Goal: Information Seeking & Learning: Learn about a topic

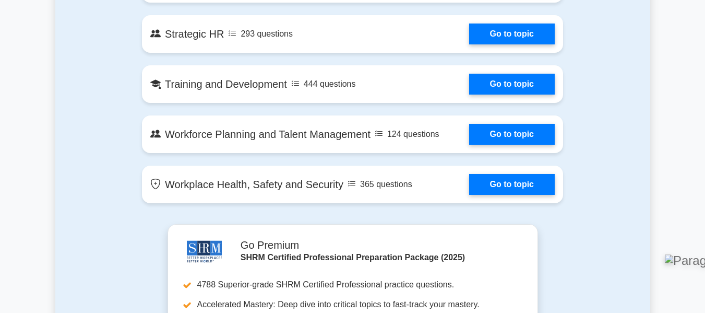
scroll to position [1207, 0]
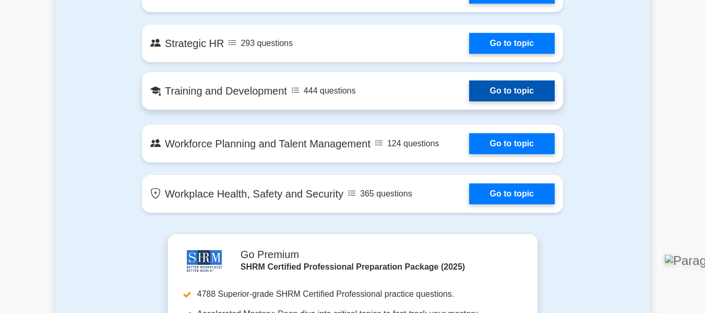
click at [542, 93] on link "Go to topic" at bounding box center [512, 90] width 86 height 21
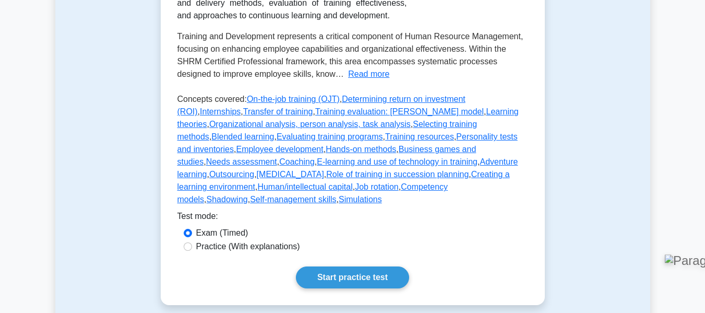
scroll to position [259, 0]
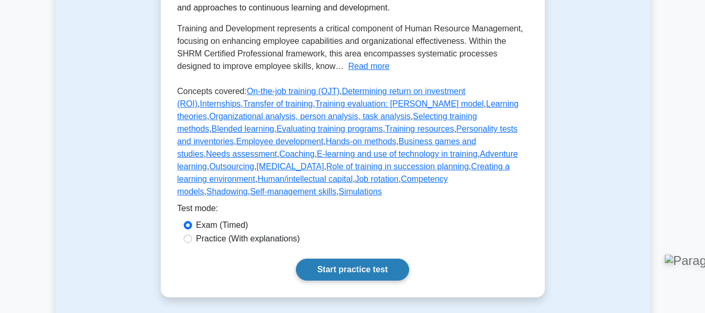
click at [373, 258] on link "Start practice test" at bounding box center [352, 269] width 113 height 22
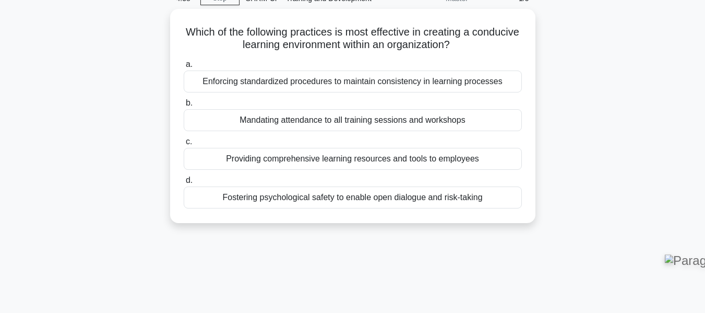
scroll to position [49, 0]
click at [348, 161] on div "Providing comprehensive learning resources and tools to employees" at bounding box center [353, 159] width 338 height 22
click at [184, 146] on input "c. Providing comprehensive learning resources and tools to employees" at bounding box center [184, 142] width 0 height 7
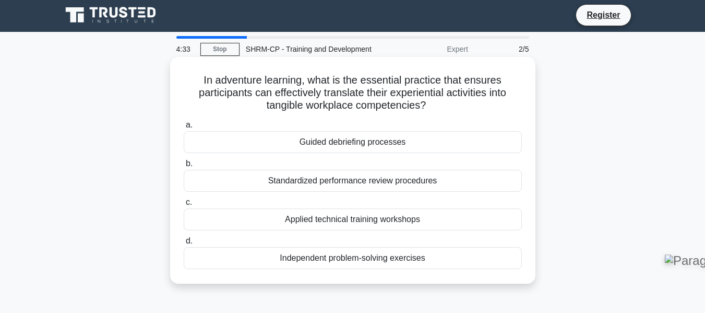
scroll to position [0, 0]
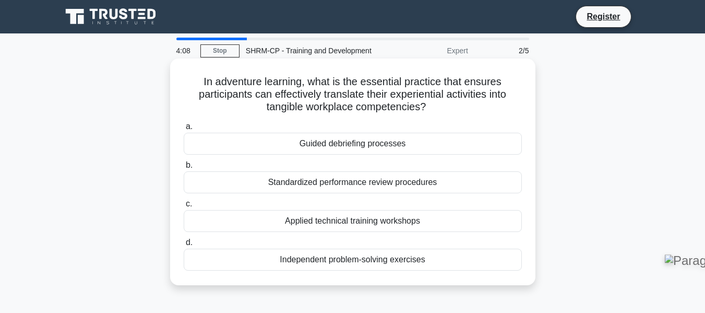
click at [400, 147] on div "Guided debriefing processes" at bounding box center [353, 144] width 338 height 22
click at [184, 130] on input "a. Guided debriefing processes" at bounding box center [184, 126] width 0 height 7
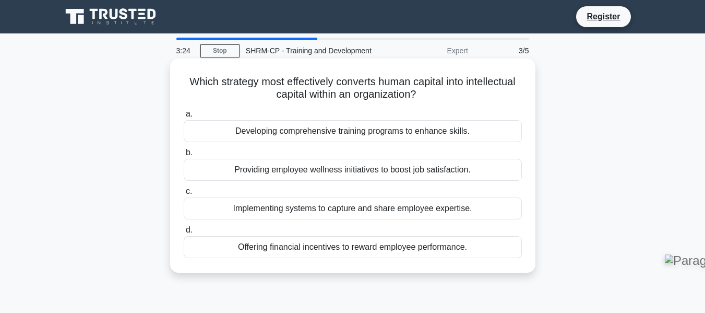
click at [452, 138] on div "Developing comprehensive training programs to enhance skills." at bounding box center [353, 131] width 338 height 22
click at [184, 117] on input "a. Developing comprehensive training programs to enhance skills." at bounding box center [184, 114] width 0 height 7
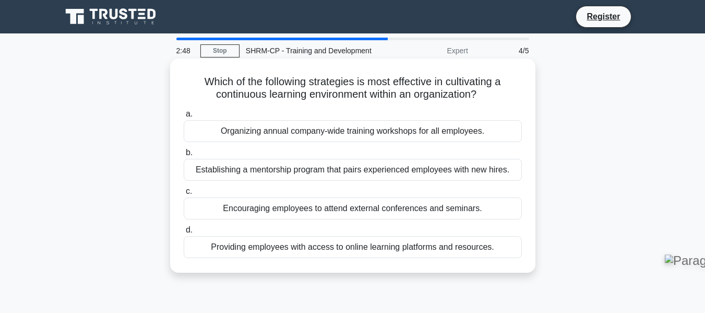
click at [383, 137] on div "Organizing annual company-wide training workshops for all employees." at bounding box center [353, 131] width 338 height 22
click at [184, 117] on input "a. Organizing annual company-wide training workshops for all employees." at bounding box center [184, 114] width 0 height 7
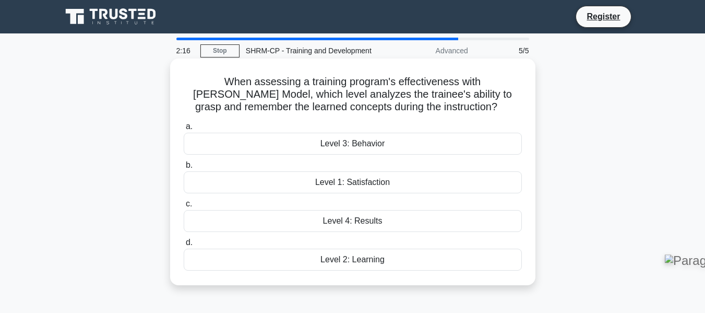
click at [398, 147] on div "Level 3: Behavior" at bounding box center [353, 144] width 338 height 22
click at [184, 130] on input "a. Level 3: Behavior" at bounding box center [184, 126] width 0 height 7
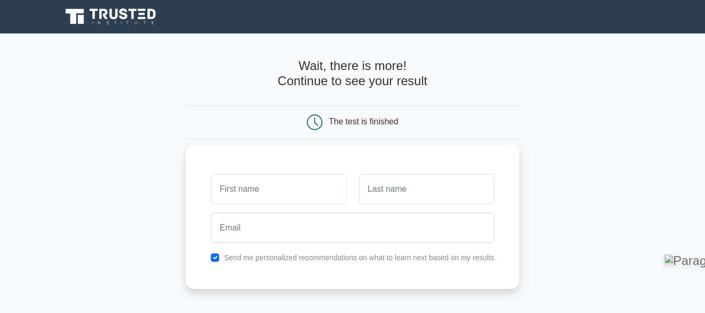
click at [329, 183] on input "text" at bounding box center [278, 189] width 135 height 30
type input "Anique"
click at [393, 201] on input "text" at bounding box center [426, 189] width 135 height 30
type input "Hillaire"
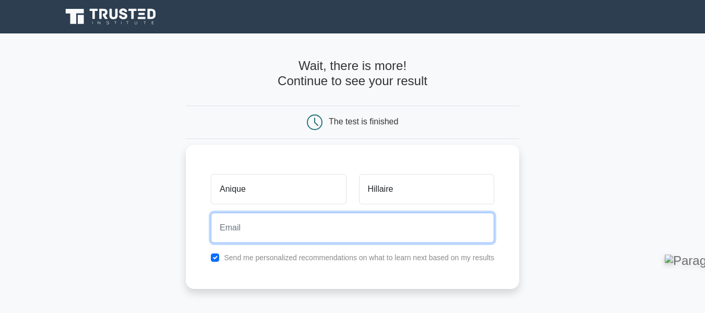
click at [385, 234] on input "email" at bounding box center [352, 227] width 283 height 30
type input "[EMAIL_ADDRESS][DOMAIN_NAME]"
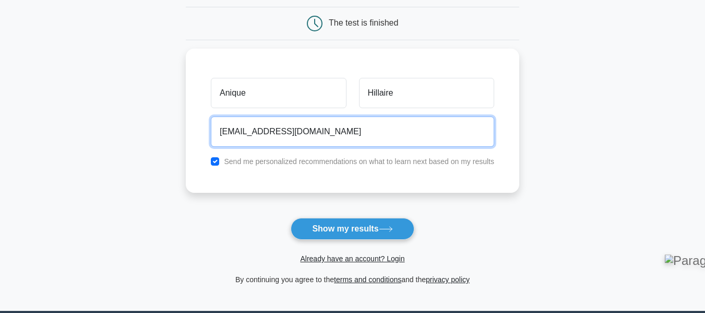
scroll to position [107, 0]
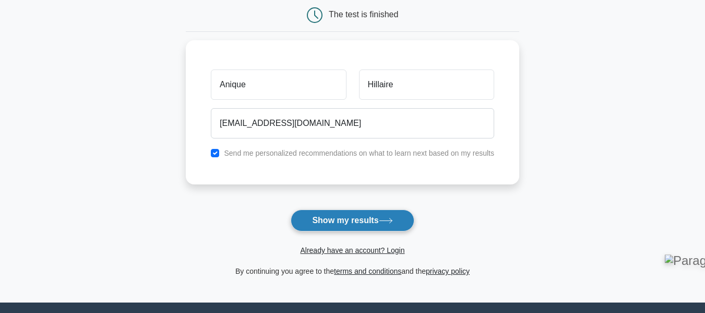
click at [369, 223] on button "Show my results" at bounding box center [352, 220] width 123 height 22
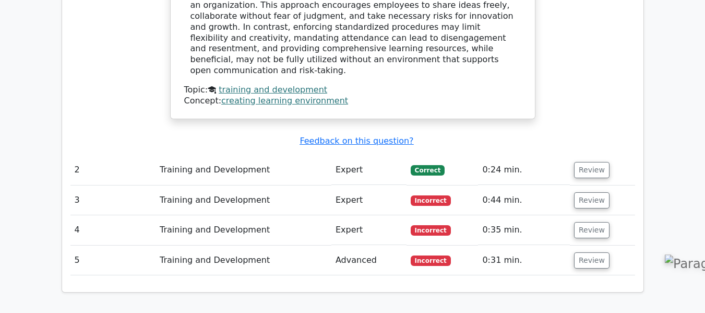
scroll to position [1108, 0]
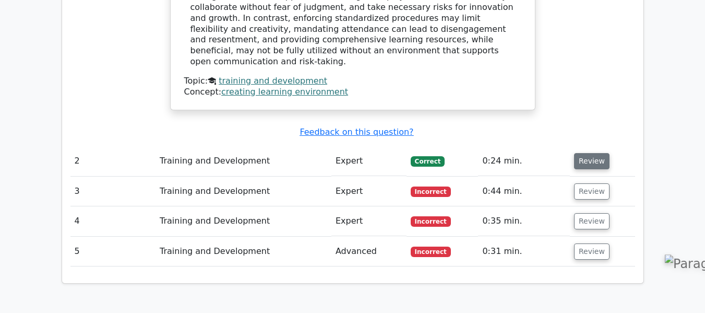
click at [590, 153] on button "Review" at bounding box center [591, 161] width 35 height 16
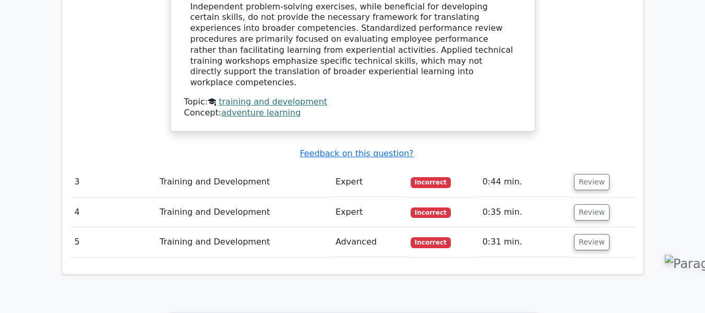
scroll to position [1574, 0]
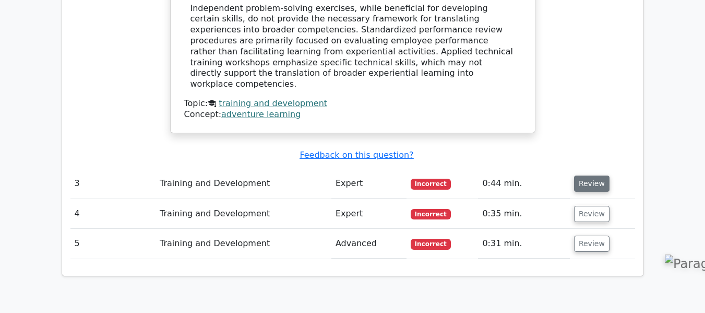
click at [585, 175] on button "Review" at bounding box center [591, 183] width 35 height 16
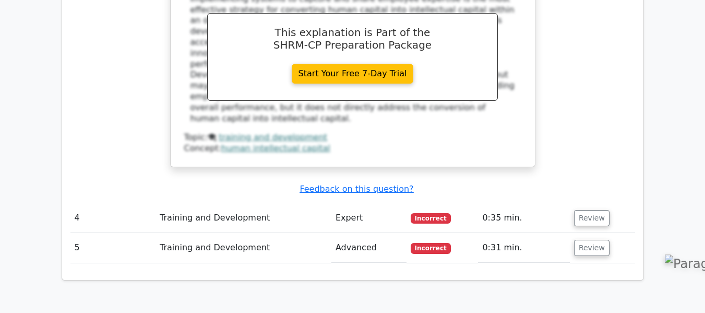
scroll to position [2002, 0]
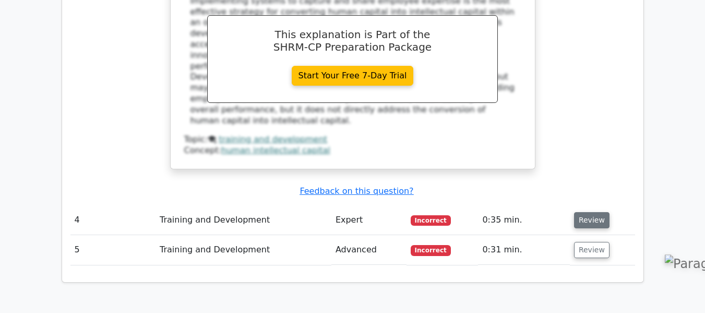
click at [595, 212] on button "Review" at bounding box center [591, 220] width 35 height 16
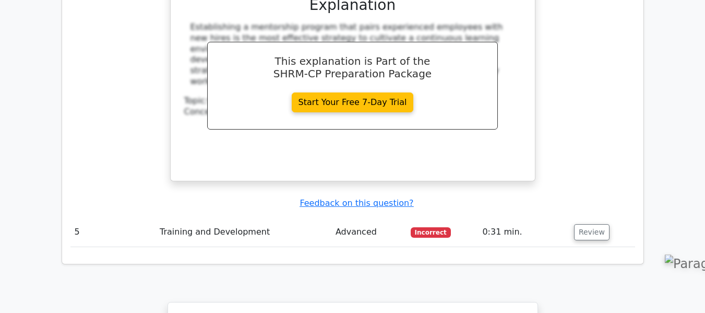
scroll to position [2466, 0]
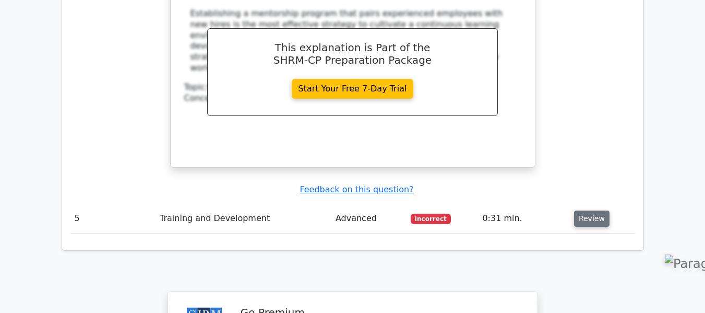
click at [595, 210] on button "Review" at bounding box center [591, 218] width 35 height 16
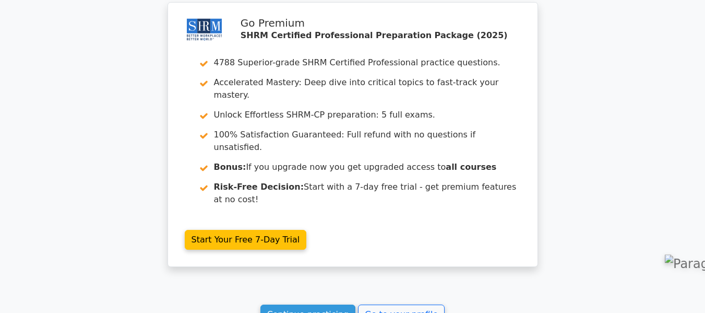
scroll to position [3248, 0]
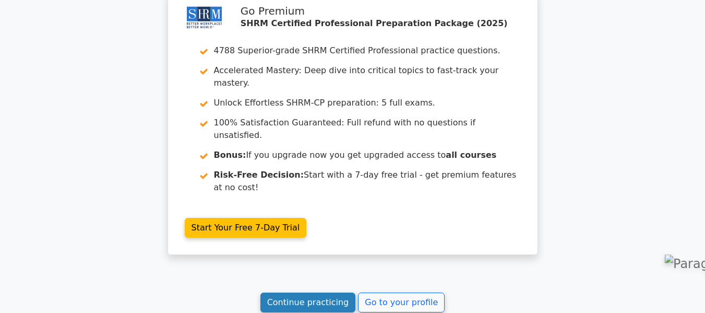
click at [314, 292] on link "Continue practicing" at bounding box center [307, 302] width 95 height 20
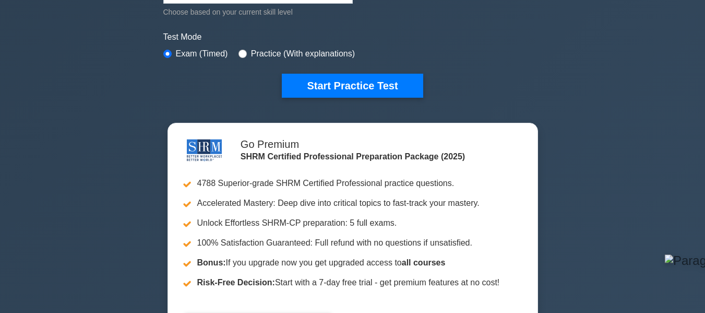
scroll to position [266, 0]
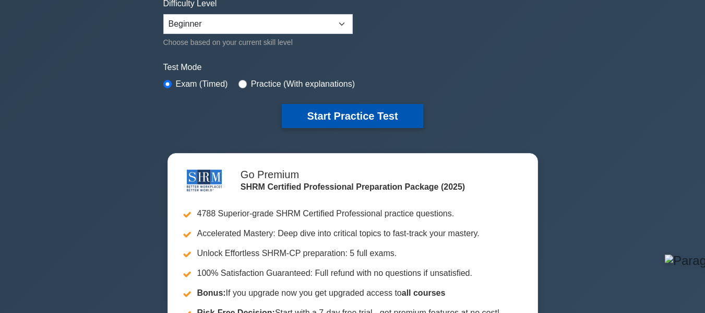
click at [358, 116] on button "Start Practice Test" at bounding box center [352, 116] width 141 height 24
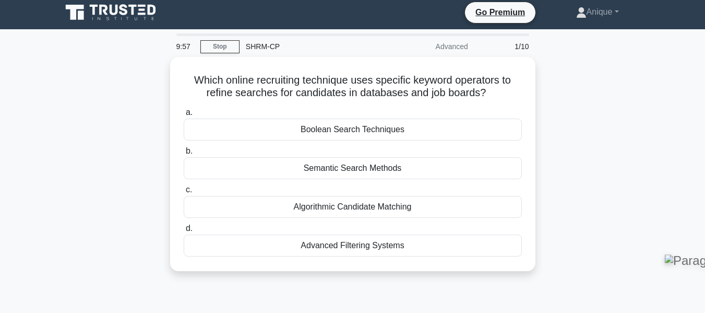
scroll to position [7, 0]
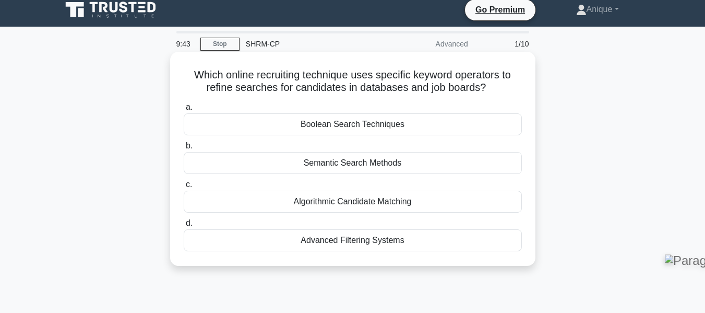
click at [439, 164] on div "Semantic Search Methods" at bounding box center [353, 163] width 338 height 22
click at [184, 149] on input "b. Semantic Search Methods" at bounding box center [184, 145] width 0 height 7
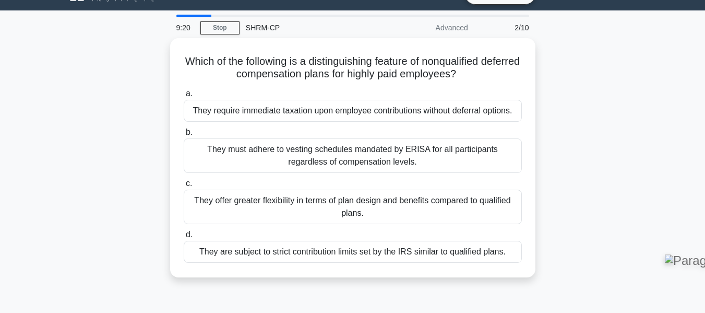
scroll to position [24, 0]
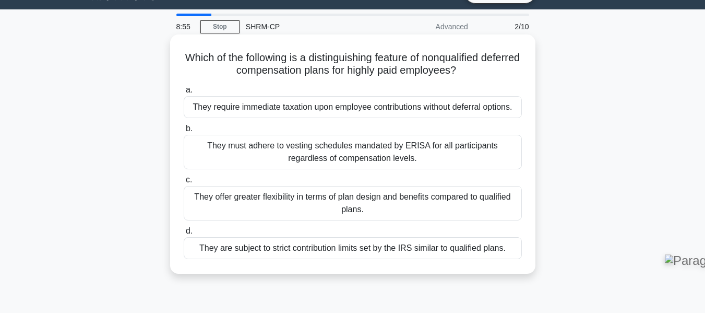
click at [414, 203] on div "They offer greater flexibility in terms of plan design and benefits compared to…" at bounding box center [353, 203] width 338 height 34
click at [184, 183] on input "c. They offer greater flexibility in terms of plan design and benefits compared…" at bounding box center [184, 179] width 0 height 7
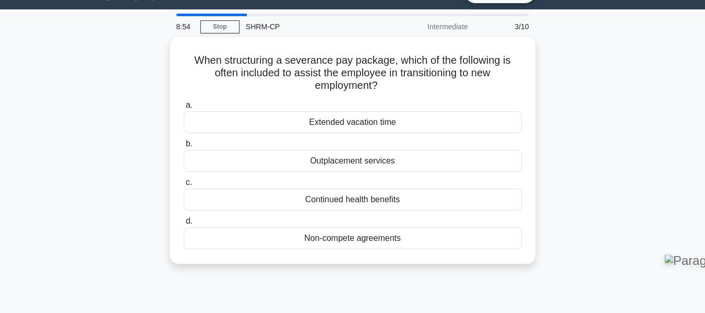
scroll to position [0, 0]
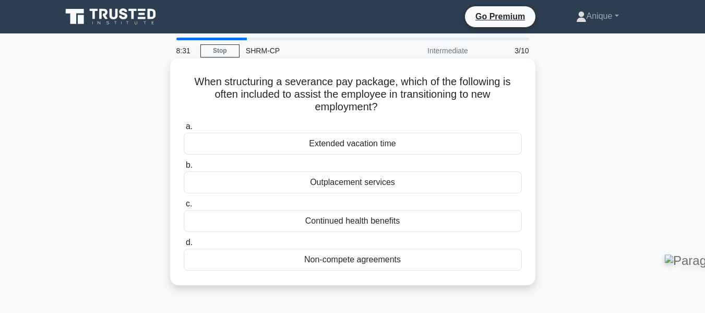
click at [409, 223] on div "Continued health benefits" at bounding box center [353, 221] width 338 height 22
click at [184, 207] on input "c. Continued health benefits" at bounding box center [184, 203] width 0 height 7
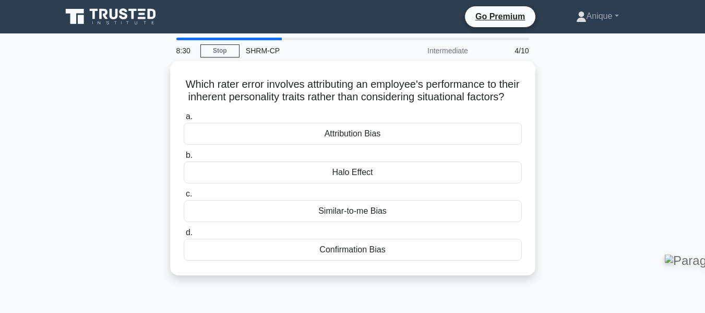
click at [409, 222] on div "Similar-to-me Bias" at bounding box center [353, 211] width 338 height 22
click at [184, 197] on input "c. Similar-to-me Bias" at bounding box center [184, 193] width 0 height 7
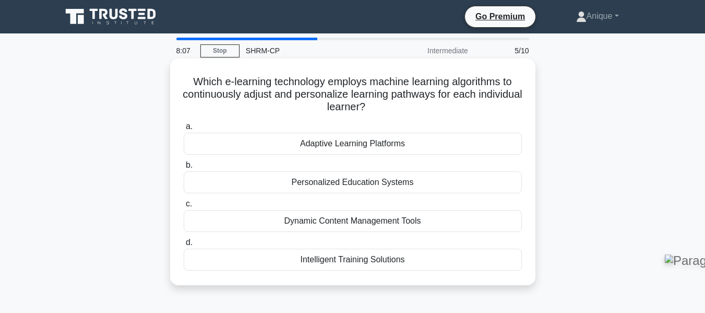
click at [436, 183] on div "Personalized Education Systems" at bounding box center [353, 182] width 338 height 22
click at [184, 169] on input "b. Personalized Education Systems" at bounding box center [184, 165] width 0 height 7
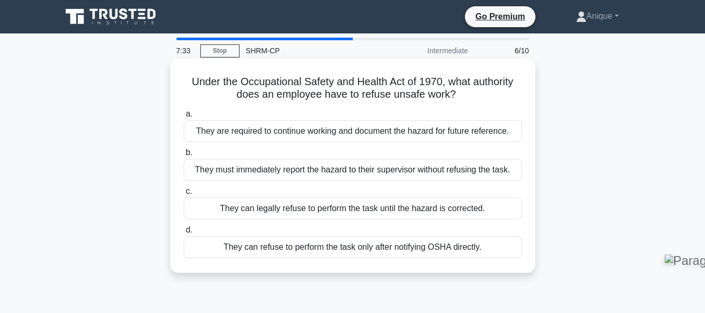
click at [416, 212] on div "They can legally refuse to perform the task until the hazard is corrected." at bounding box center [353, 208] width 338 height 22
click at [184, 195] on input "c. They can legally refuse to perform the task until the hazard is corrected." at bounding box center [184, 191] width 0 height 7
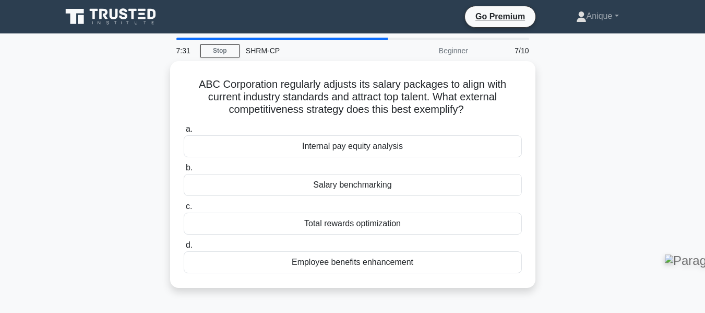
click at [416, 212] on div "Total rewards optimization" at bounding box center [353, 223] width 338 height 22
click at [184, 210] on input "c. Total rewards optimization" at bounding box center [184, 206] width 0 height 7
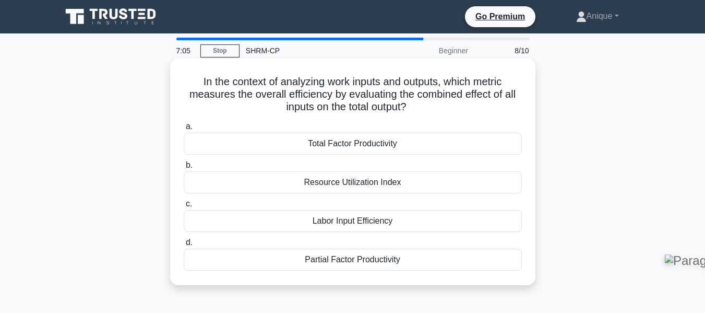
click at [396, 243] on label "d. Partial Factor Productivity" at bounding box center [353, 253] width 338 height 34
click at [184, 243] on input "d. Partial Factor Productivity" at bounding box center [184, 242] width 0 height 7
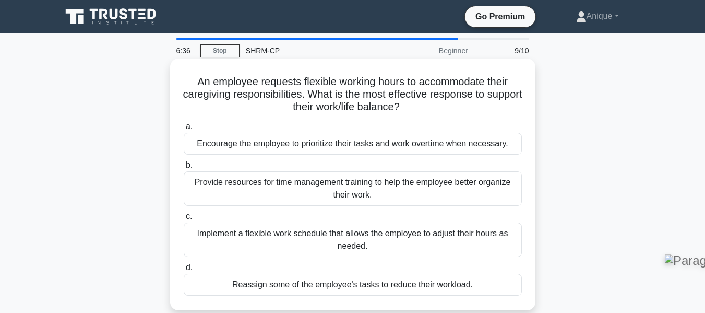
click at [400, 248] on div "Implement a flexible work schedule that allows the employee to adjust their hou…" at bounding box center [353, 239] width 338 height 34
click at [184, 220] on input "c. Implement a flexible work schedule that allows the employee to adjust their …" at bounding box center [184, 216] width 0 height 7
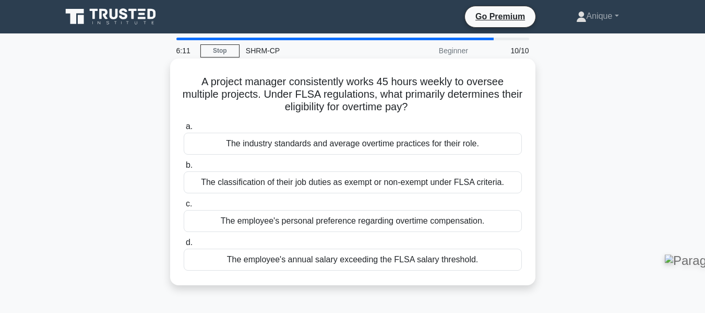
click at [370, 153] on div "The industry standards and average overtime practices for their role." at bounding box center [353, 144] width 338 height 22
click at [184, 130] on input "a. The industry standards and average overtime practices for their role." at bounding box center [184, 126] width 0 height 7
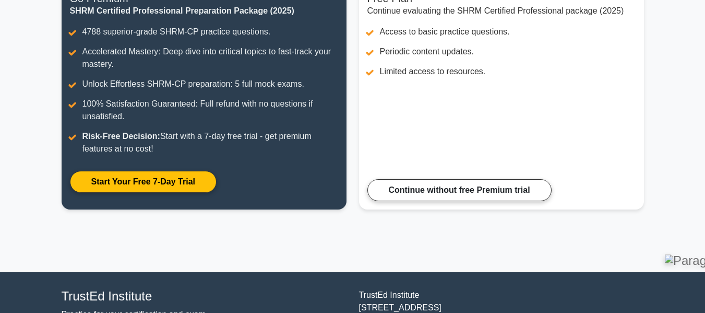
scroll to position [163, 0]
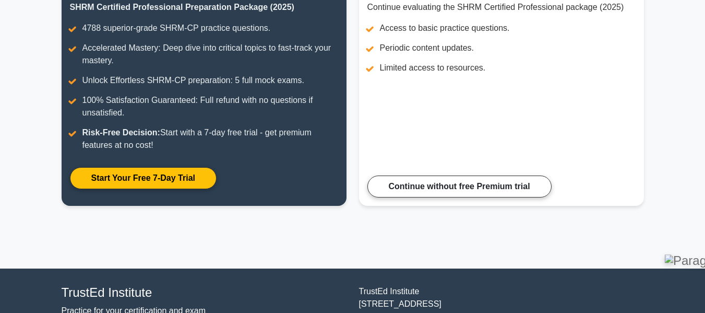
click at [704, 141] on html "Go Premium [GEOGRAPHIC_DATA]" at bounding box center [352, 243] width 705 height 812
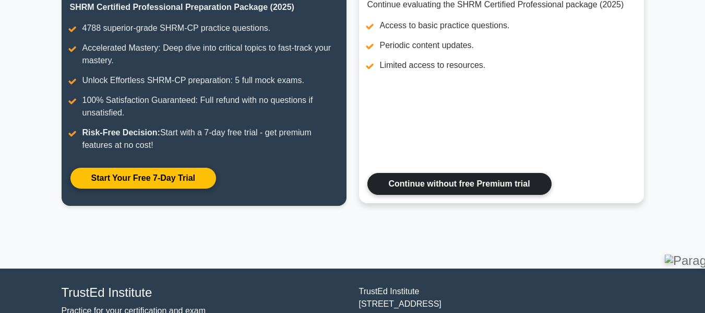
click at [528, 181] on link "Continue without free Premium trial" at bounding box center [459, 184] width 184 height 22
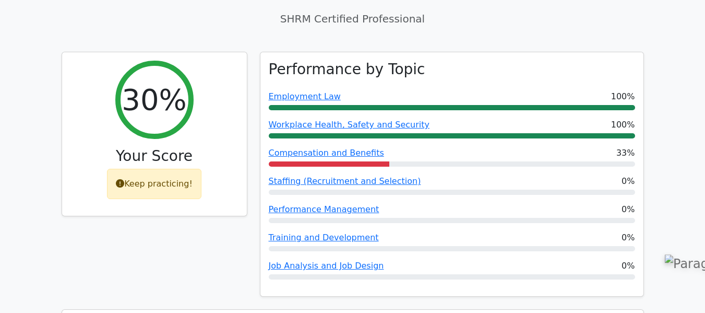
scroll to position [374, 0]
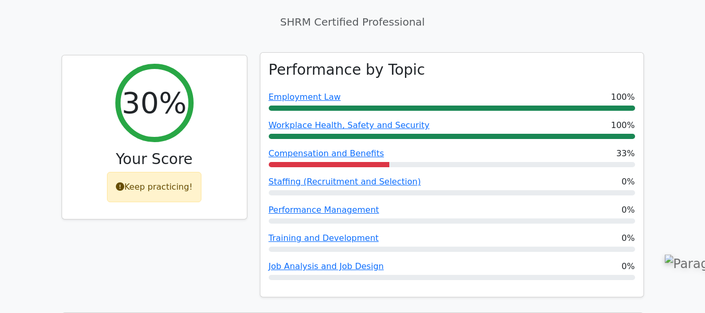
click at [474, 134] on div at bounding box center [452, 136] width 366 height 5
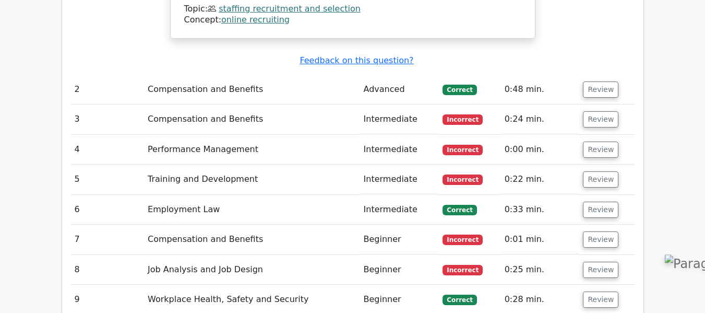
scroll to position [1245, 0]
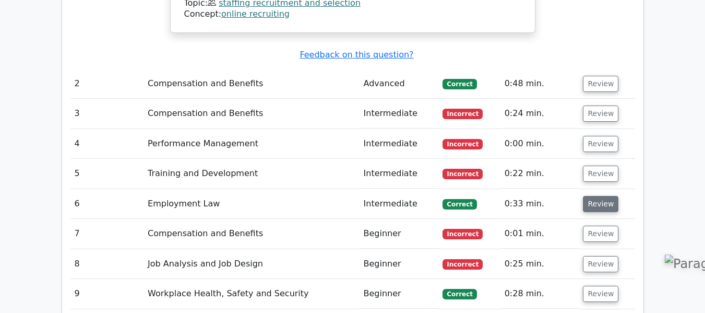
click at [602, 196] on button "Review" at bounding box center [600, 204] width 35 height 16
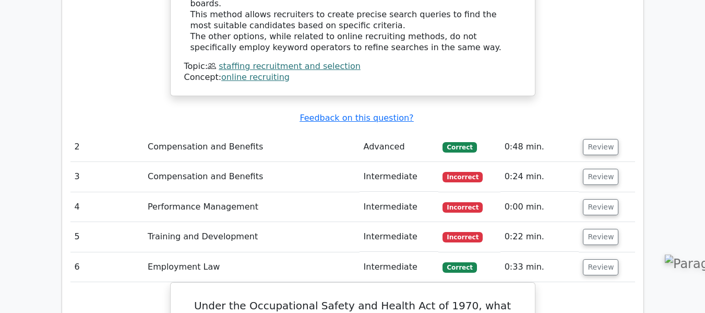
scroll to position [1198, 0]
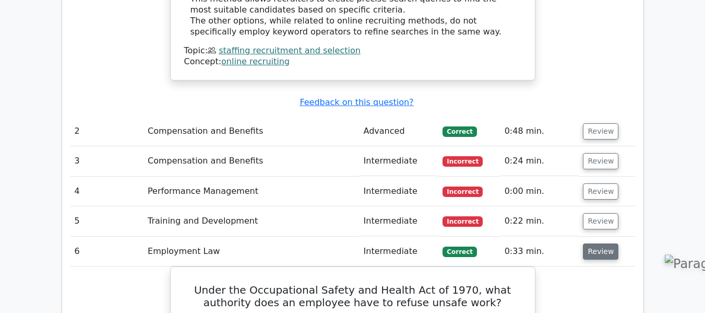
click at [609, 243] on button "Review" at bounding box center [600, 251] width 35 height 16
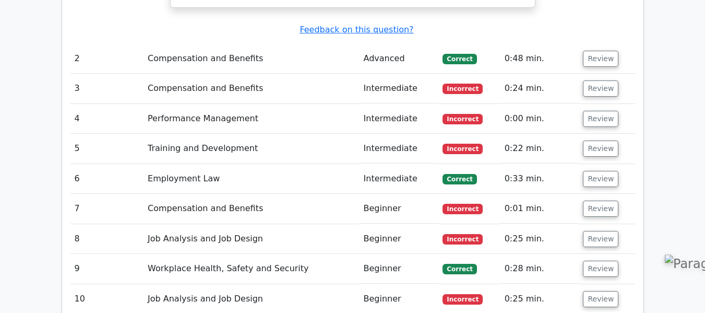
scroll to position [1266, 0]
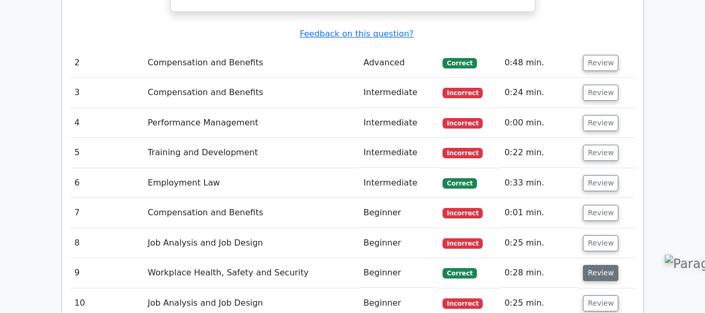
click at [600, 265] on button "Review" at bounding box center [600, 273] width 35 height 16
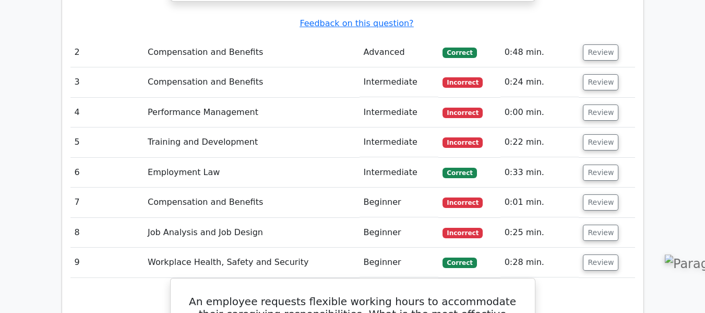
scroll to position [1288, 0]
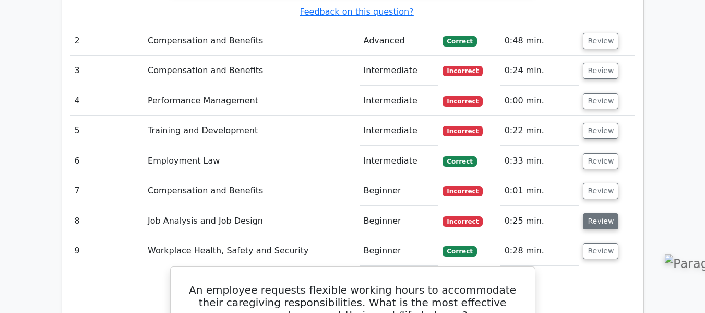
click at [604, 213] on button "Review" at bounding box center [600, 221] width 35 height 16
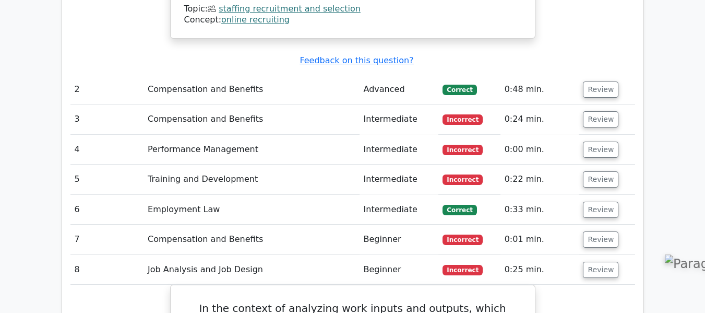
scroll to position [1237, 0]
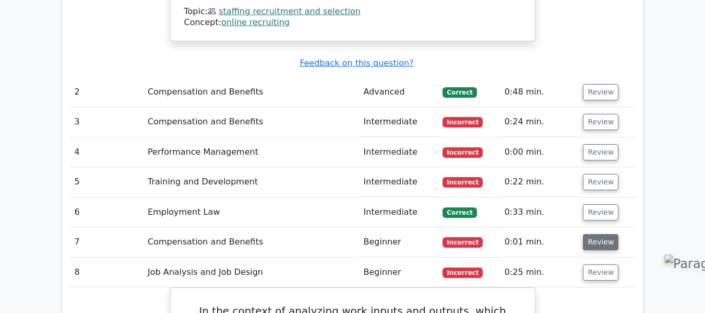
click at [597, 234] on button "Review" at bounding box center [600, 242] width 35 height 16
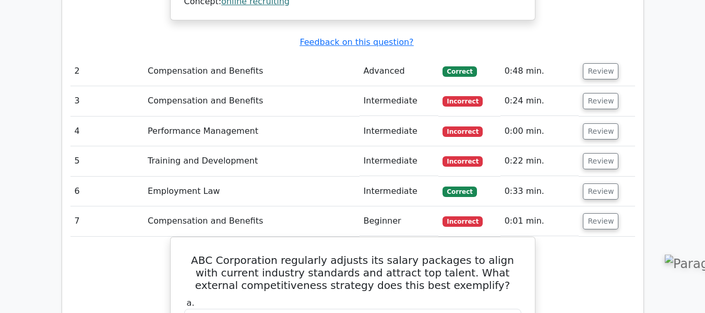
scroll to position [1226, 0]
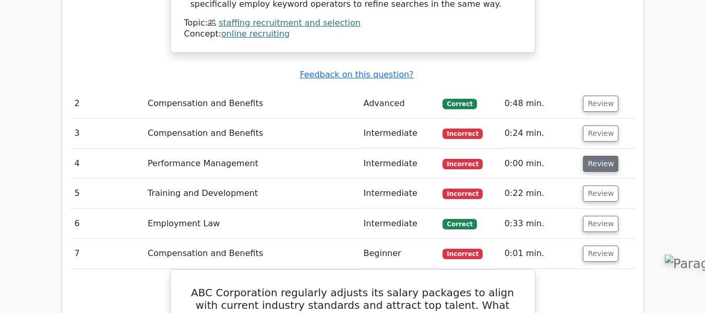
click at [596, 155] on button "Review" at bounding box center [600, 163] width 35 height 16
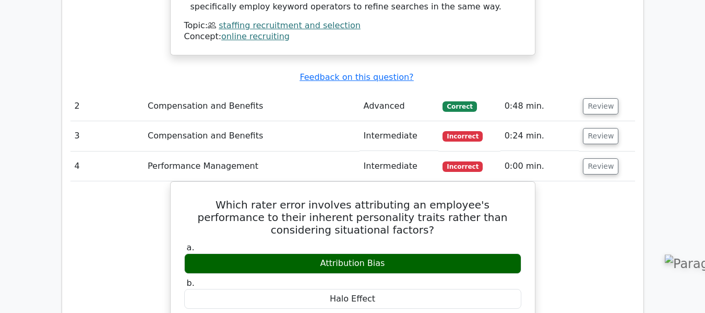
scroll to position [1073, 0]
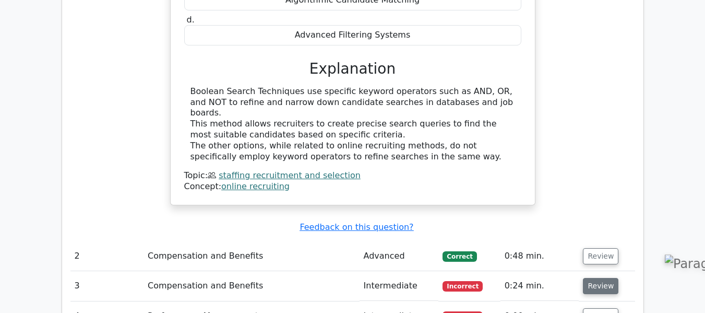
click at [609, 278] on button "Review" at bounding box center [600, 286] width 35 height 16
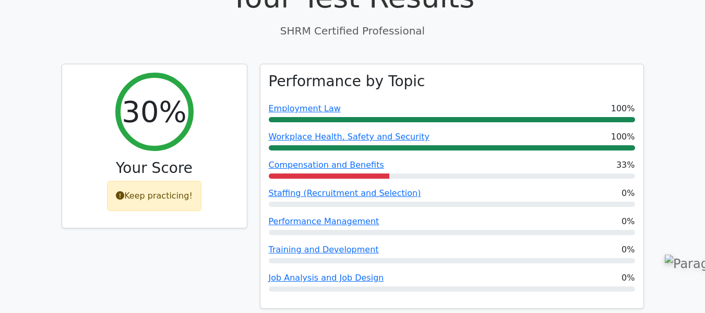
scroll to position [394, 0]
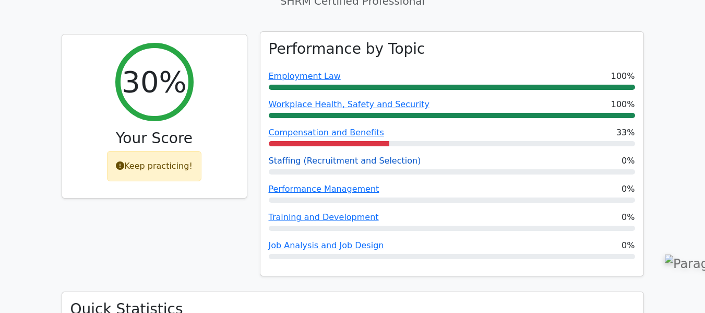
click at [345, 155] on link "Staffing (Recruitment and Selection)" at bounding box center [345, 160] width 152 height 10
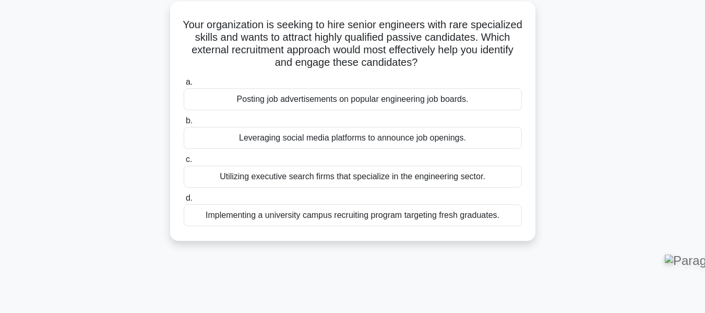
scroll to position [73, 0]
drag, startPoint x: 710, startPoint y: 69, endPoint x: 712, endPoint y: 107, distance: 38.2
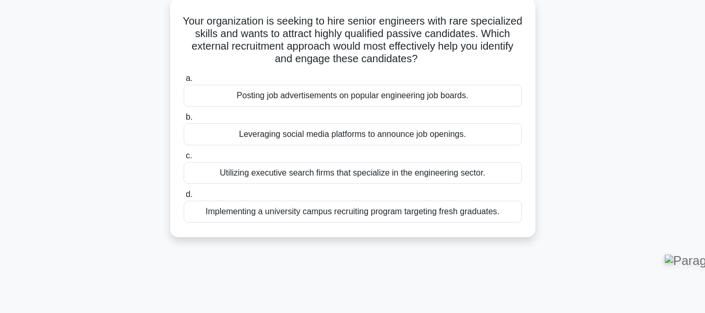
click at [438, 178] on div "Utilizing executive search firms that specialize in the engineering sector." at bounding box center [353, 173] width 338 height 22
click at [184, 159] on input "c. Utilizing executive search firms that specialize in the engineering sector." at bounding box center [184, 155] width 0 height 7
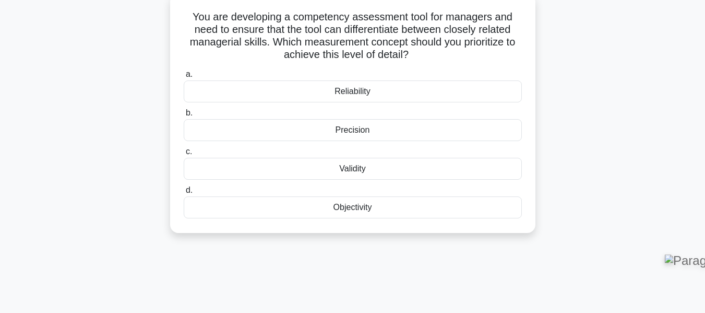
scroll to position [58, 0]
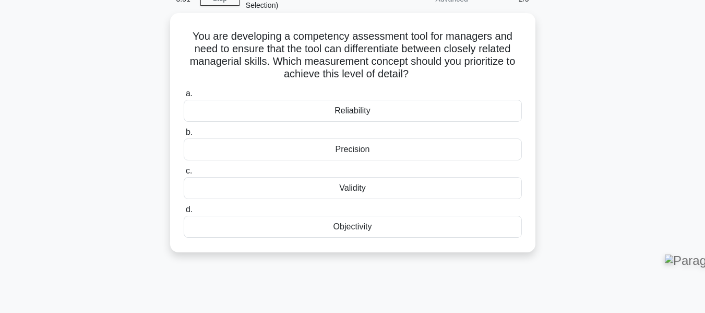
click at [399, 189] on div "Validity" at bounding box center [353, 188] width 338 height 22
click at [184, 174] on input "c. Validity" at bounding box center [184, 170] width 0 height 7
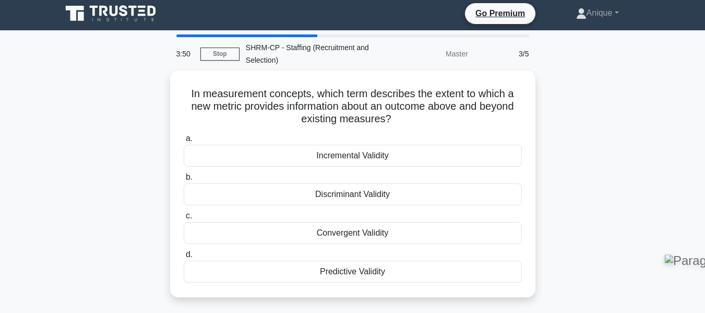
scroll to position [0, 0]
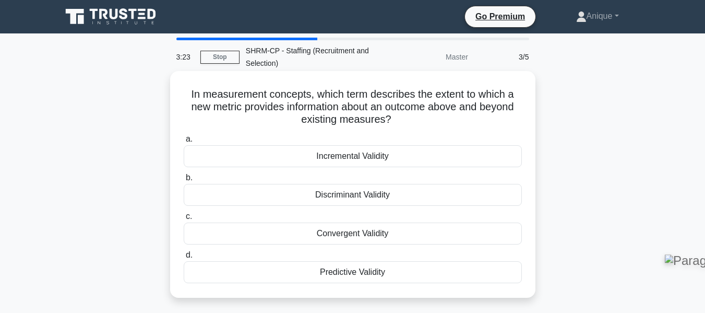
click at [375, 199] on div "Discriminant Validity" at bounding box center [353, 195] width 338 height 22
click at [184, 181] on input "b. Discriminant Validity" at bounding box center [184, 177] width 0 height 7
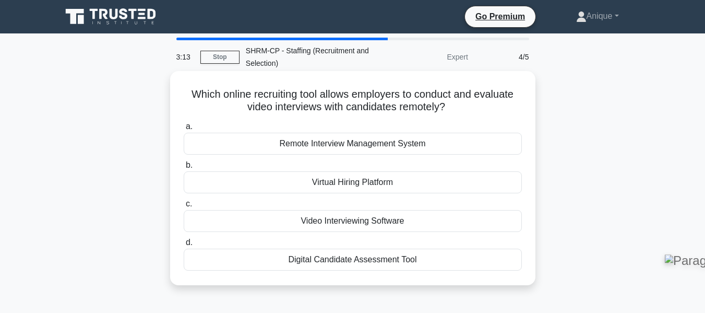
click at [486, 167] on label "b. Virtual Hiring Platform" at bounding box center [353, 176] width 338 height 34
click at [184, 167] on input "b. Virtual Hiring Platform" at bounding box center [184, 165] width 0 height 7
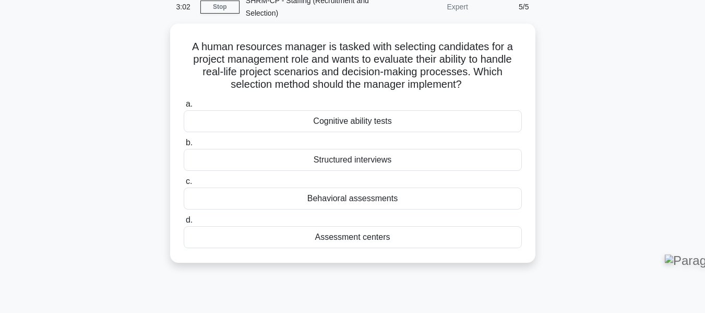
scroll to position [51, 0]
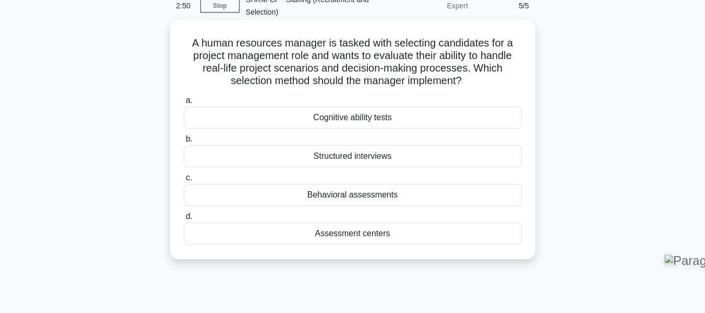
click at [428, 195] on div "Behavioral assessments" at bounding box center [353, 195] width 338 height 22
click at [184, 181] on input "c. Behavioral assessments" at bounding box center [184, 177] width 0 height 7
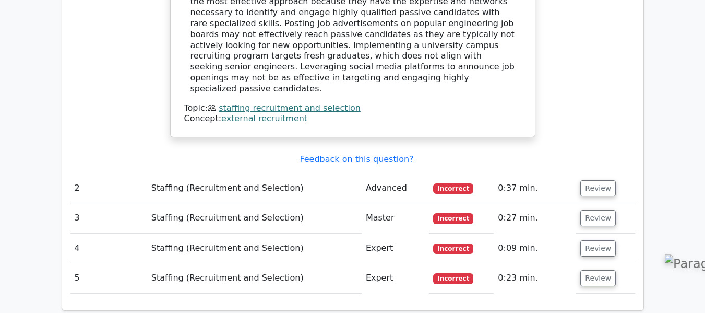
scroll to position [1136, 0]
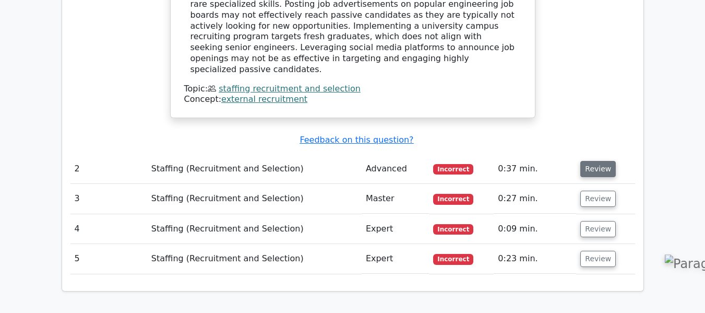
click at [605, 161] on button "Review" at bounding box center [597, 169] width 35 height 16
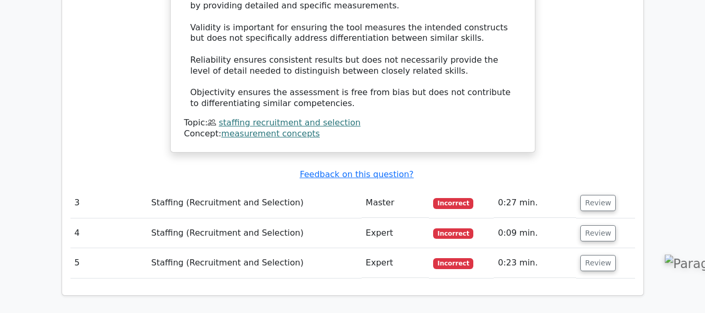
scroll to position [1599, 0]
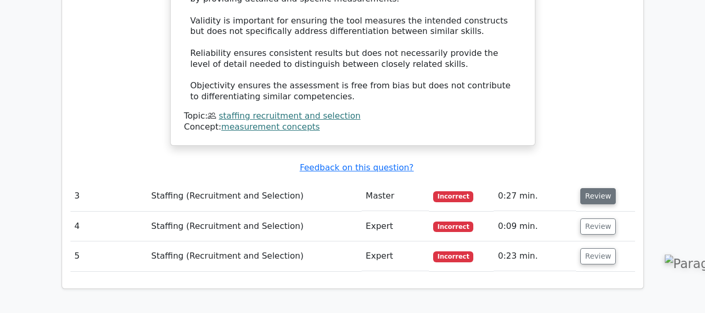
click at [602, 188] on button "Review" at bounding box center [597, 196] width 35 height 16
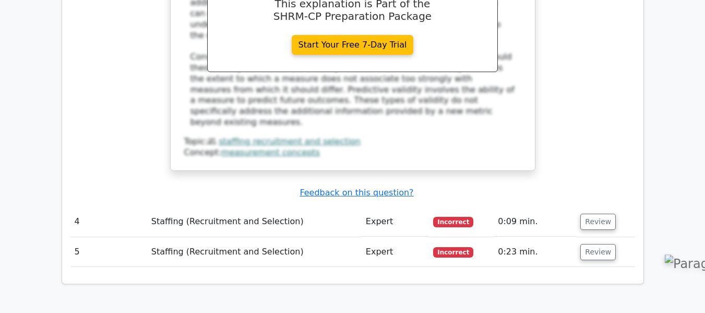
scroll to position [2091, 0]
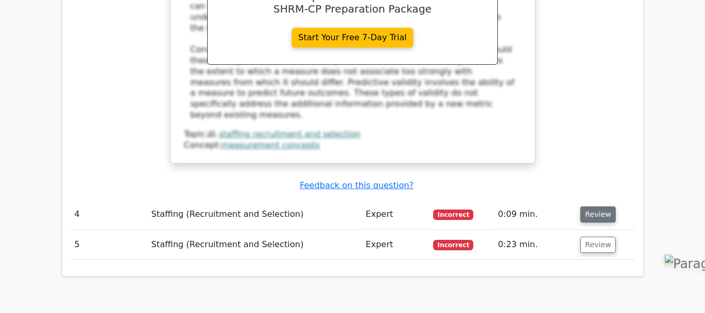
click at [602, 206] on button "Review" at bounding box center [597, 214] width 35 height 16
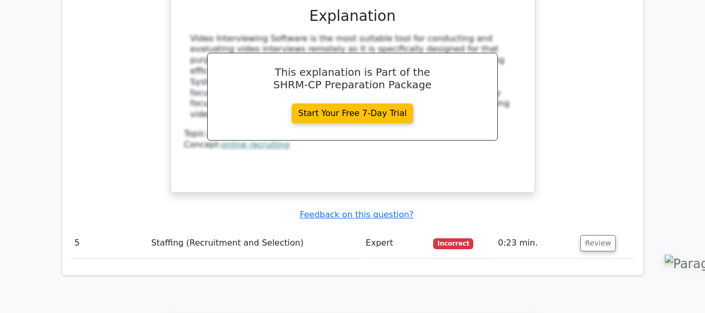
scroll to position [2527, 0]
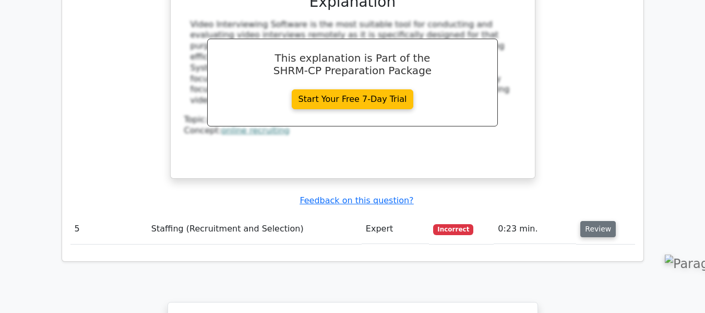
click at [595, 221] on button "Review" at bounding box center [597, 229] width 35 height 16
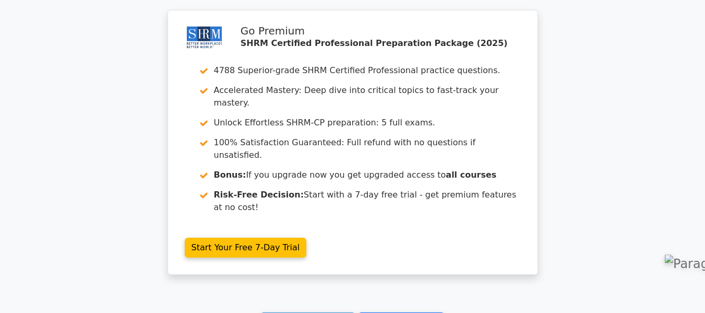
scroll to position [3280, 0]
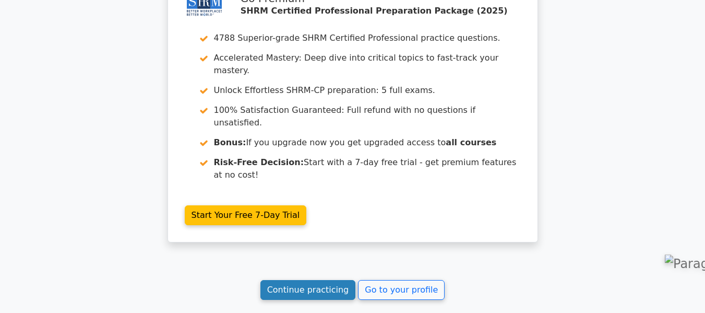
click at [332, 280] on link "Continue practicing" at bounding box center [307, 290] width 95 height 20
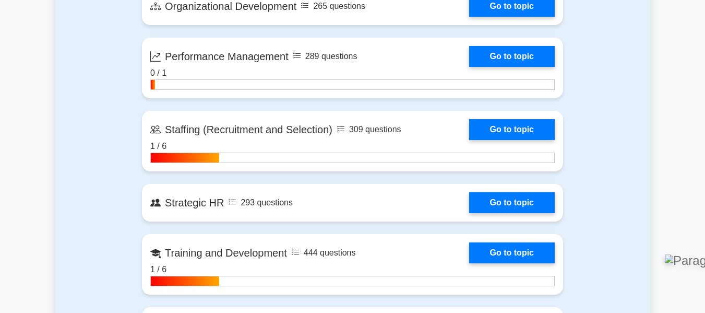
scroll to position [1299, 0]
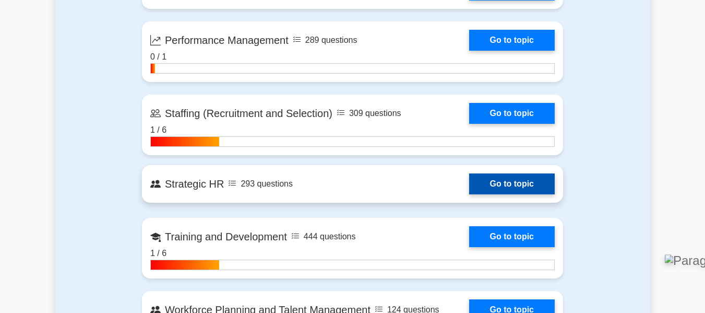
click at [538, 181] on link "Go to topic" at bounding box center [512, 183] width 86 height 21
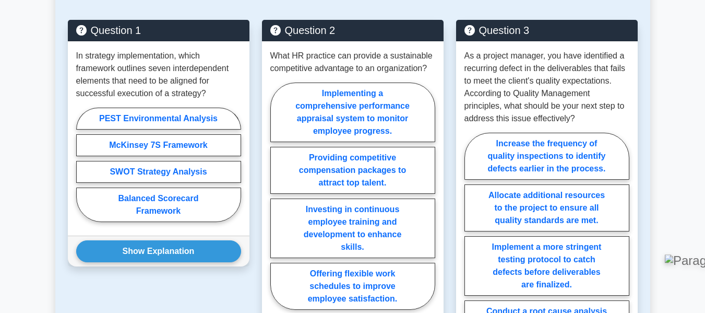
scroll to position [611, 0]
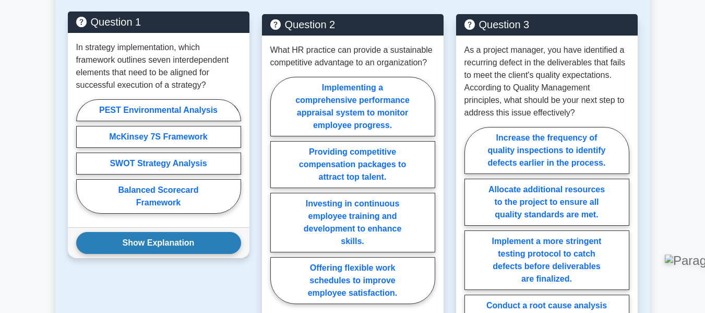
click at [203, 232] on button "Show Explanation" at bounding box center [158, 243] width 165 height 22
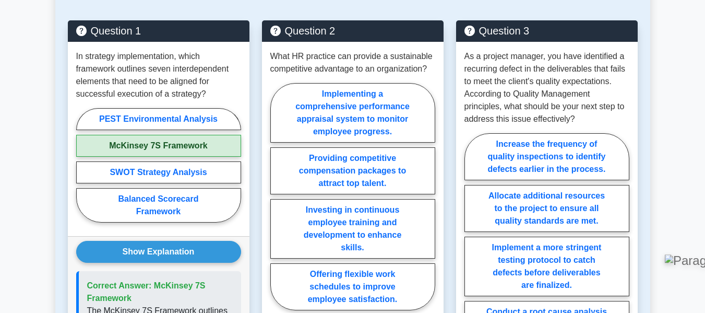
scroll to position [608, 0]
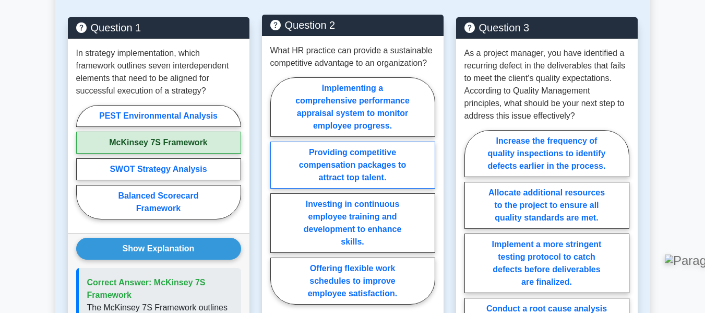
click at [376, 153] on label "Providing competitive compensation packages to attract top talent." at bounding box center [352, 164] width 165 height 47
click at [277, 190] on input "Providing competitive compensation packages to attract top talent." at bounding box center [273, 193] width 7 height 7
radio input "true"
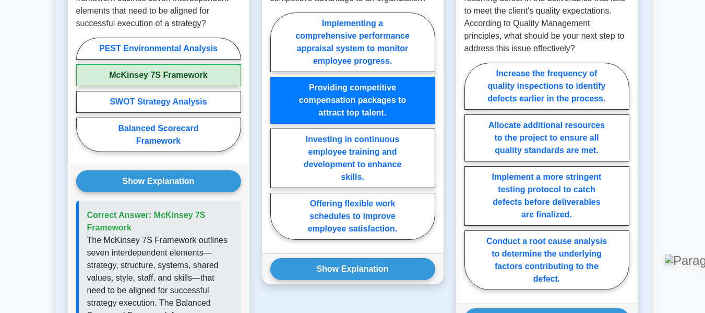
scroll to position [695, 0]
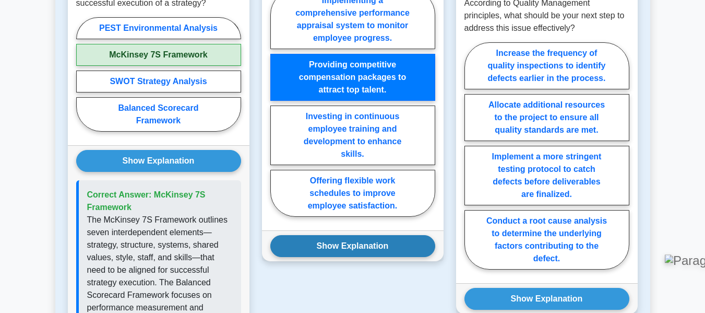
click at [379, 243] on button "Show Explanation" at bounding box center [352, 246] width 165 height 22
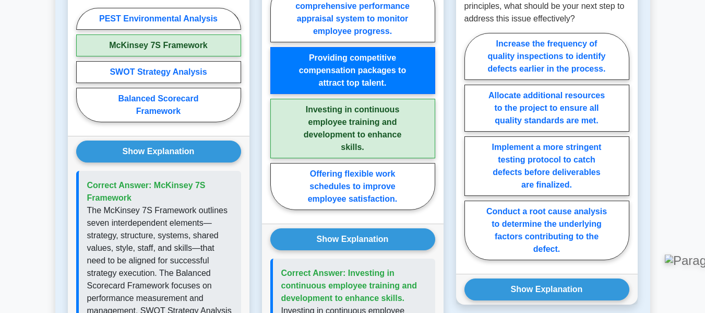
scroll to position [714, 0]
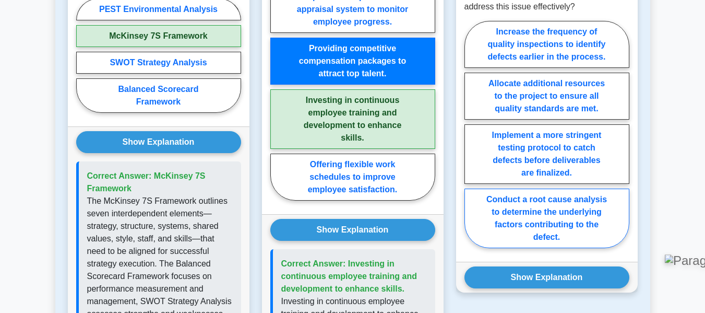
click at [584, 210] on label "Conduct a root cause analysis to determine the underlying factors contributing …" at bounding box center [546, 217] width 165 height 59
click at [471, 141] on input "Conduct a root cause analysis to determine the underlying factors contributing …" at bounding box center [467, 137] width 7 height 7
radio input "true"
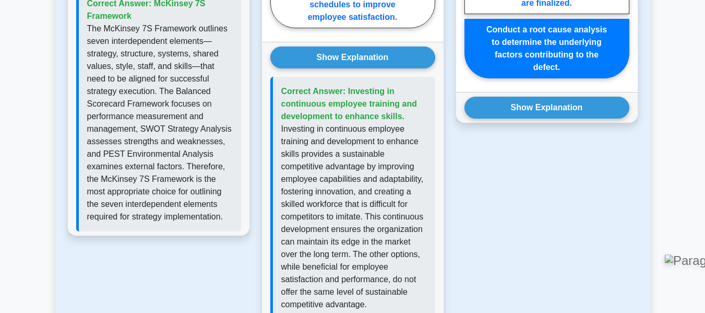
scroll to position [890, 0]
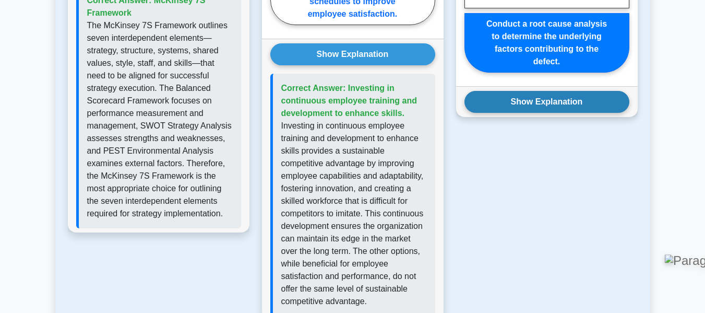
click at [530, 91] on button "Show Explanation" at bounding box center [546, 102] width 165 height 22
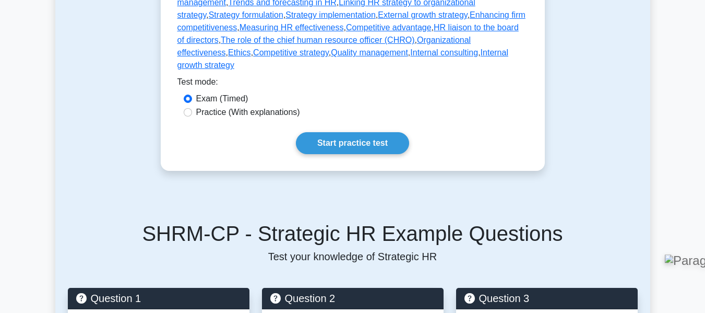
scroll to position [341, 0]
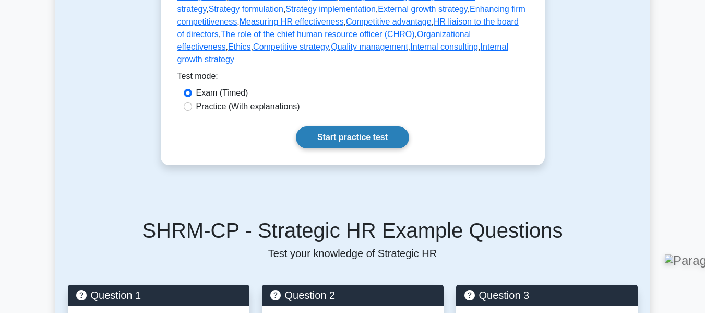
click at [385, 130] on link "Start practice test" at bounding box center [352, 137] width 113 height 22
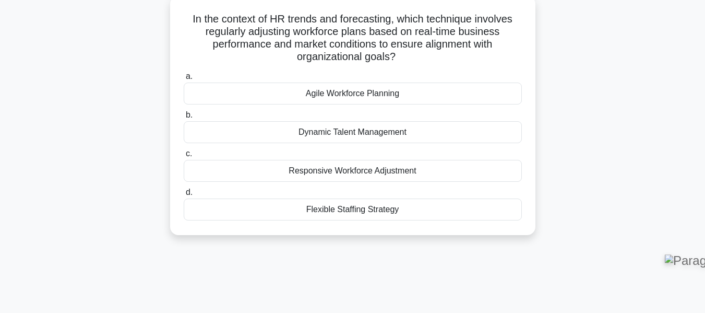
scroll to position [59, 0]
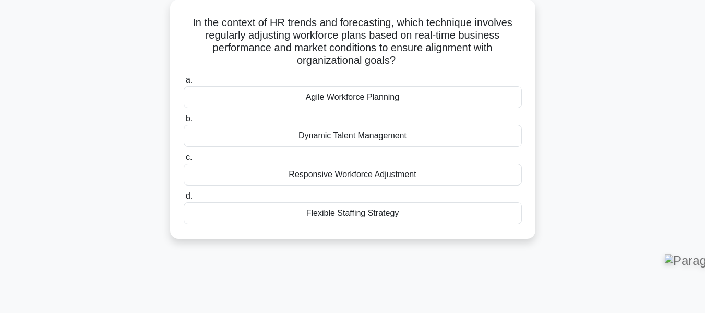
click at [349, 98] on div "Agile Workforce Planning" at bounding box center [353, 97] width 338 height 22
click at [184, 83] on input "a. Agile Workforce Planning" at bounding box center [184, 80] width 0 height 7
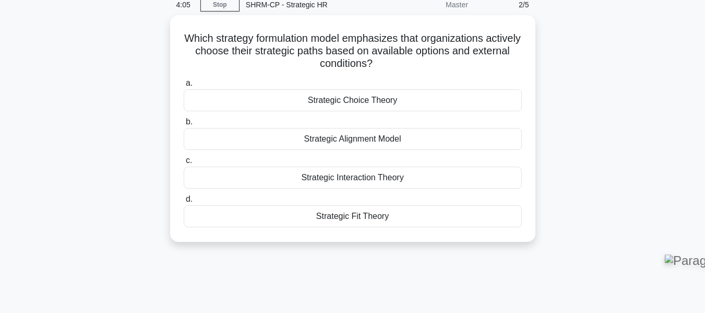
scroll to position [0, 0]
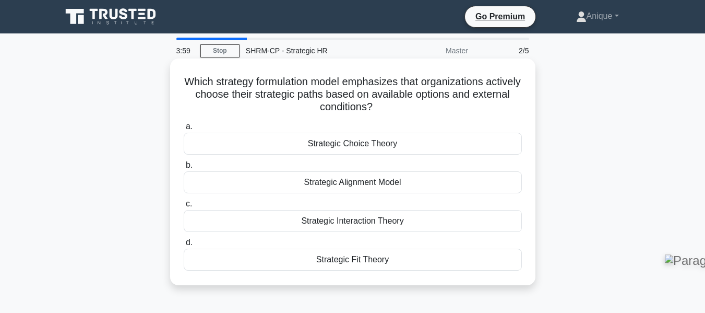
click at [402, 266] on div "Strategic Fit Theory" at bounding box center [353, 259] width 338 height 22
click at [184, 246] on input "d. Strategic Fit Theory" at bounding box center [184, 242] width 0 height 7
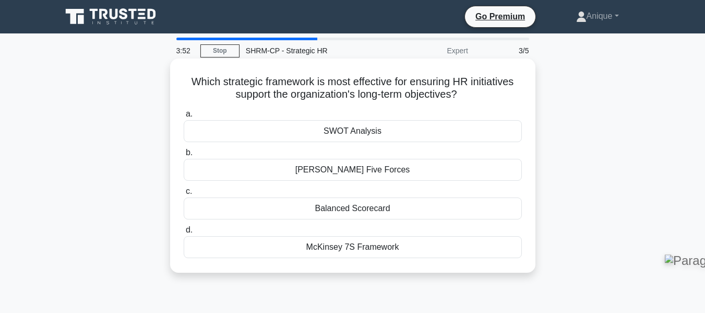
click at [410, 253] on div "McKinsey 7S Framework" at bounding box center [353, 247] width 338 height 22
click at [184, 233] on input "d. McKinsey 7S Framework" at bounding box center [184, 229] width 0 height 7
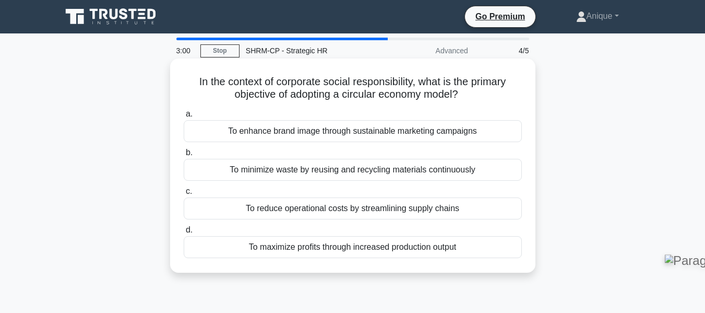
click at [378, 208] on div "To reduce operational costs by streamlining supply chains" at bounding box center [353, 208] width 338 height 22
click at [184, 195] on input "c. To reduce operational costs by streamlining supply chains" at bounding box center [184, 191] width 0 height 7
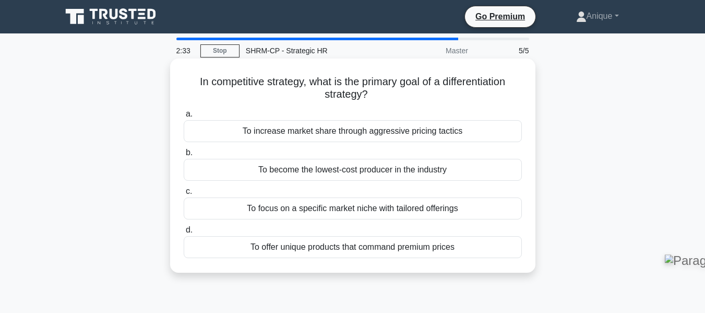
click at [397, 211] on div "To focus on a specific market niche with tailored offerings" at bounding box center [353, 208] width 338 height 22
click at [184, 195] on input "c. To focus on a specific market niche with tailored offerings" at bounding box center [184, 191] width 0 height 7
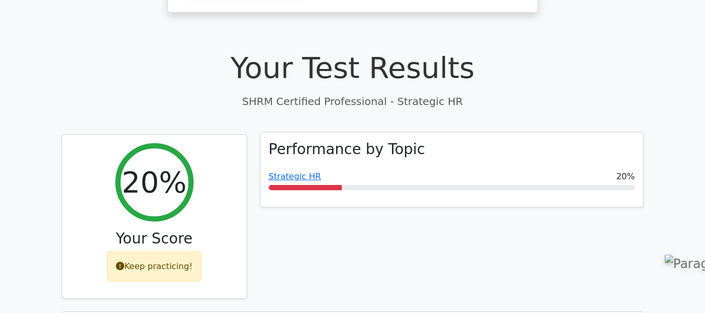
click at [505, 170] on div "Strategic HR 20%" at bounding box center [452, 176] width 366 height 13
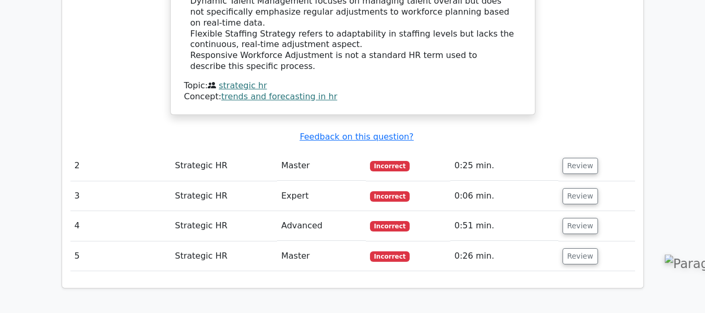
scroll to position [1124, 0]
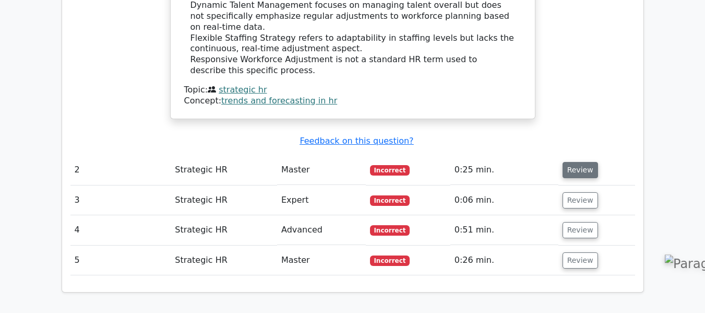
click at [582, 162] on button "Review" at bounding box center [579, 170] width 35 height 16
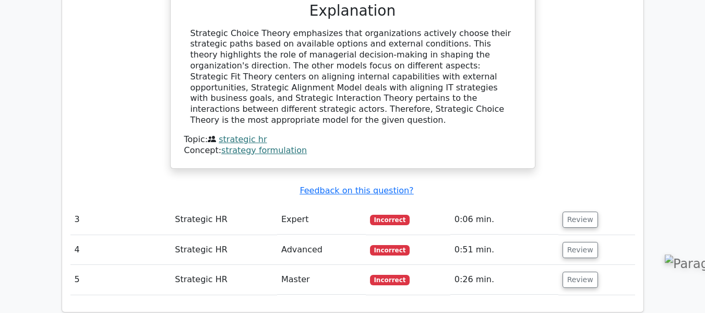
scroll to position [1546, 0]
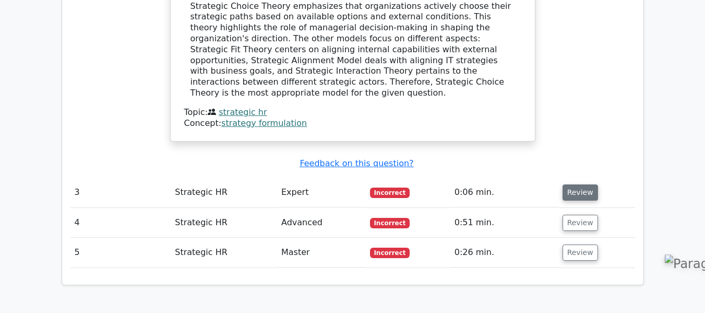
click at [580, 184] on button "Review" at bounding box center [579, 192] width 35 height 16
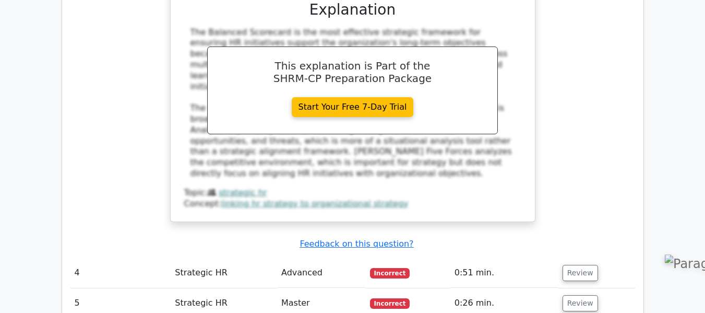
scroll to position [2066, 0]
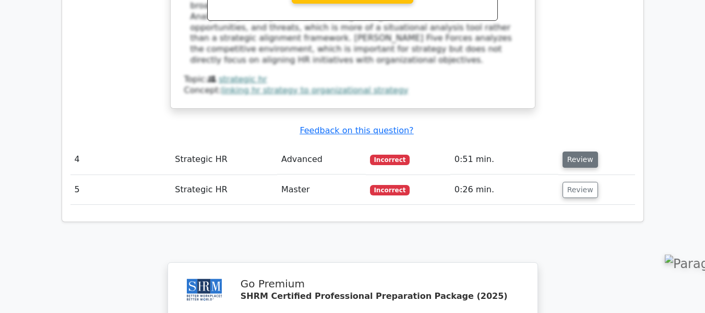
click at [576, 151] on button "Review" at bounding box center [579, 159] width 35 height 16
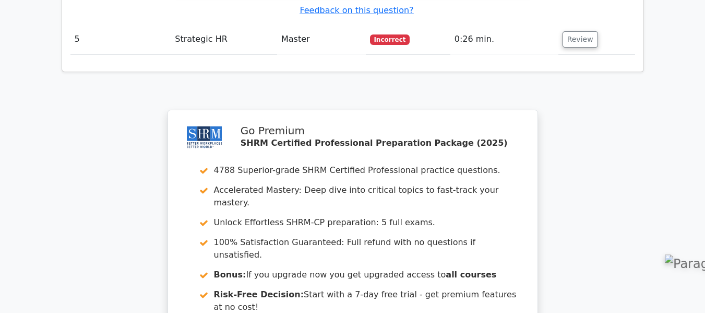
scroll to position [2574, 0]
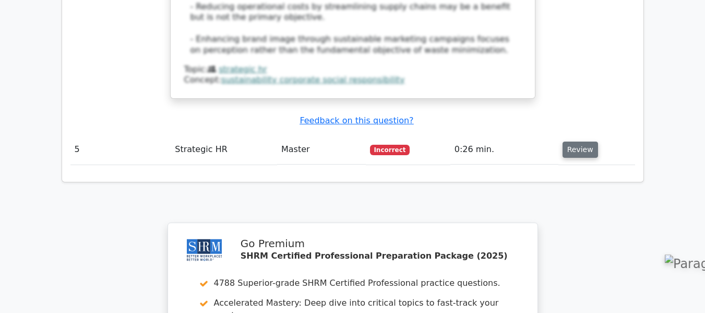
click at [575, 141] on button "Review" at bounding box center [579, 149] width 35 height 16
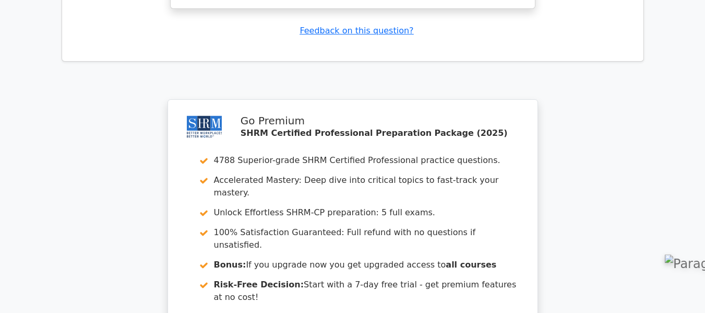
scroll to position [3235, 0]
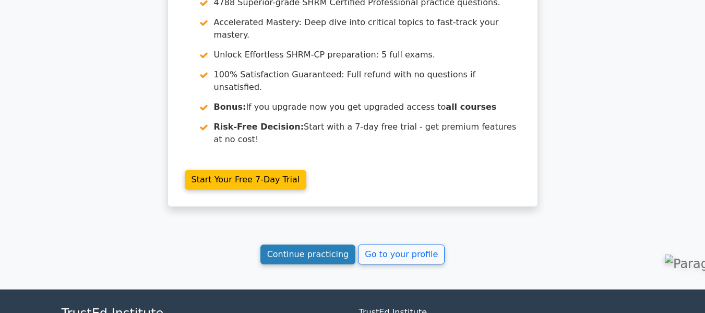
click at [323, 244] on link "Continue practicing" at bounding box center [307, 254] width 95 height 20
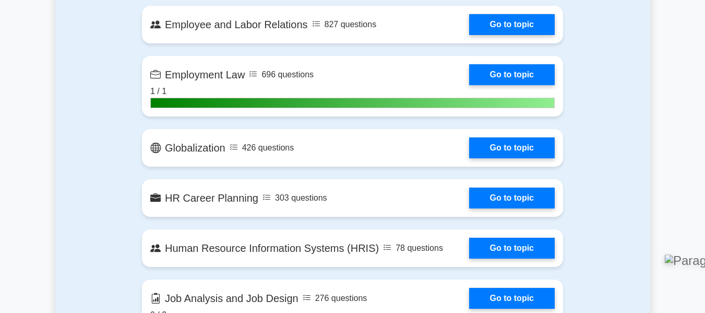
scroll to position [776, 0]
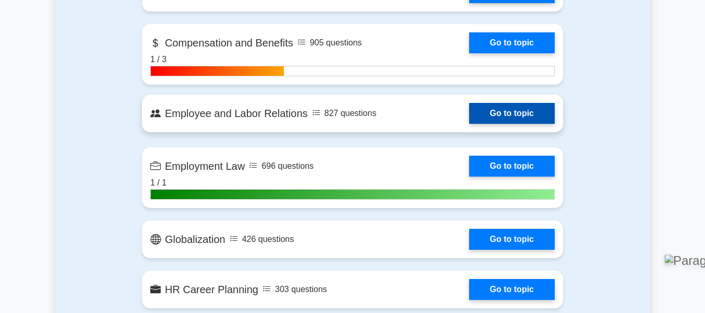
click at [469, 106] on link "Go to topic" at bounding box center [512, 113] width 86 height 21
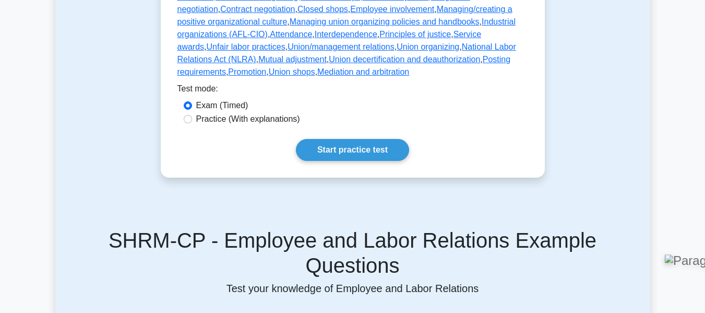
scroll to position [484, 0]
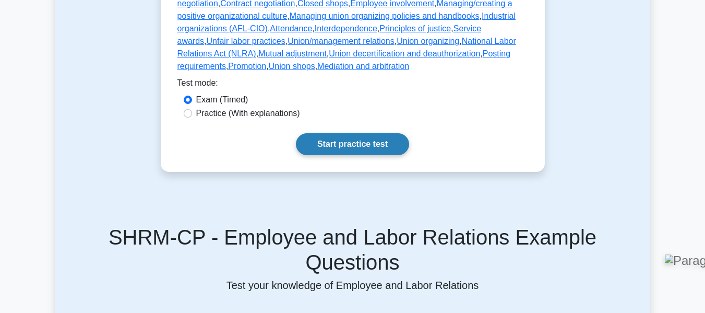
click at [369, 133] on link "Start practice test" at bounding box center [352, 144] width 113 height 22
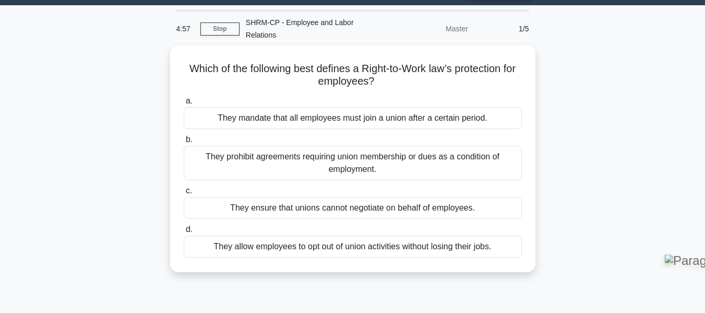
scroll to position [32, 0]
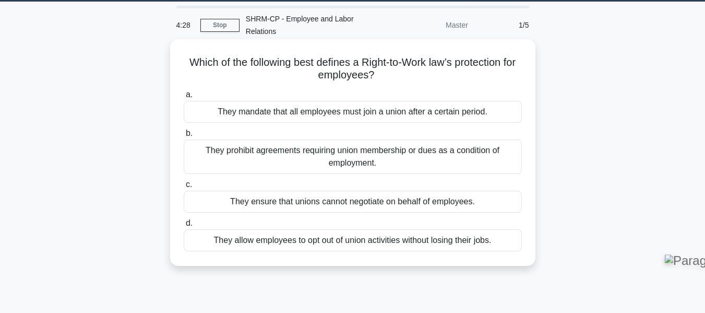
click at [406, 112] on div "They mandate that all employees must join a union after a certain period." at bounding box center [353, 112] width 338 height 22
click at [184, 98] on input "a. They mandate that all employees must join a union after a certain period." at bounding box center [184, 94] width 0 height 7
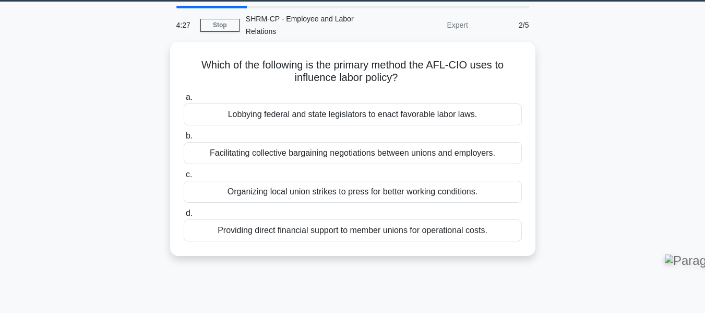
scroll to position [0, 0]
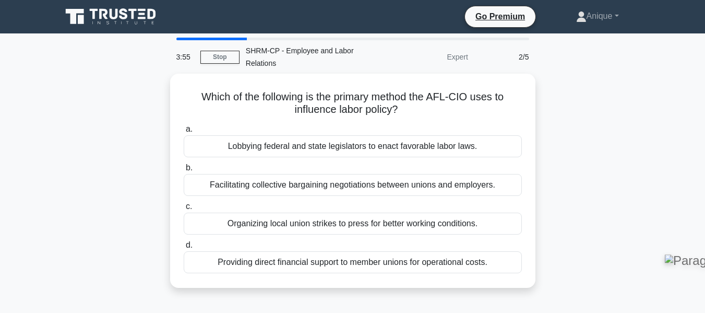
click at [581, 125] on div "Which of the following is the primary method the AFL-CIO uses to influence labo…" at bounding box center [352, 187] width 595 height 226
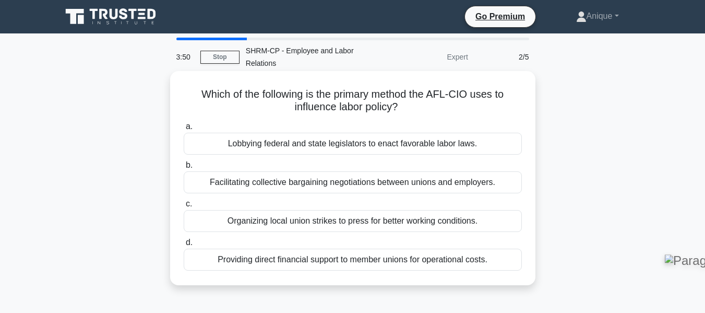
click at [427, 148] on div "Lobbying federal and state legislators to enact favorable labor laws." at bounding box center [353, 144] width 338 height 22
click at [184, 130] on input "a. Lobbying federal and state legislators to enact favorable labor laws." at bounding box center [184, 126] width 0 height 7
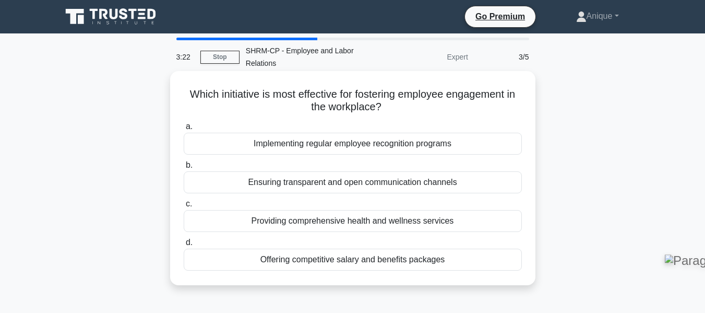
click at [417, 150] on div "Implementing regular employee recognition programs" at bounding box center [353, 144] width 338 height 22
click at [184, 130] on input "a. Implementing regular employee recognition programs" at bounding box center [184, 126] width 0 height 7
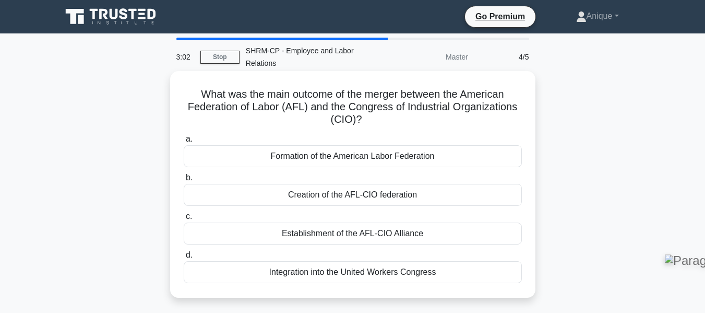
click at [414, 277] on div "Integration into the United Workers Congress" at bounding box center [353, 272] width 338 height 22
click at [184, 258] on input "d. Integration into the United Workers Congress" at bounding box center [184, 254] width 0 height 7
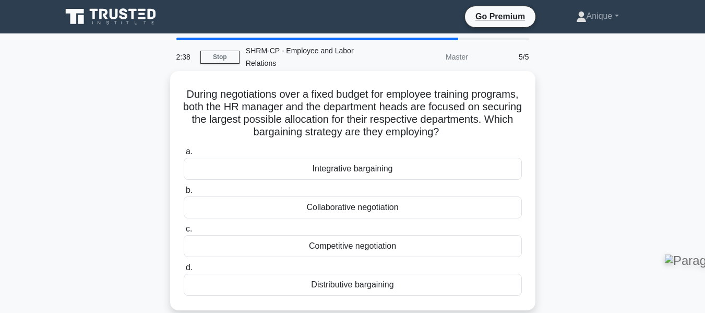
click at [448, 215] on div "Collaborative negotiation" at bounding box center [353, 207] width 338 height 22
click at [184, 194] on input "b. Collaborative negotiation" at bounding box center [184, 190] width 0 height 7
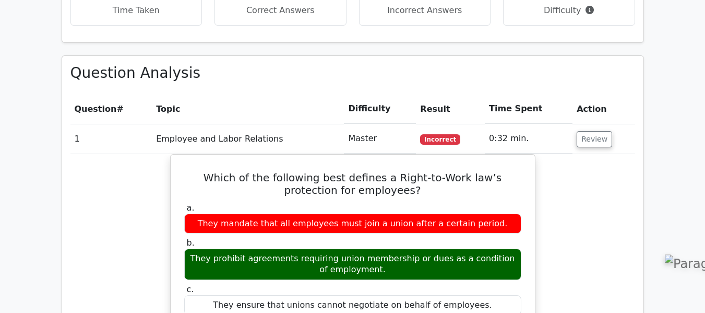
scroll to position [692, 0]
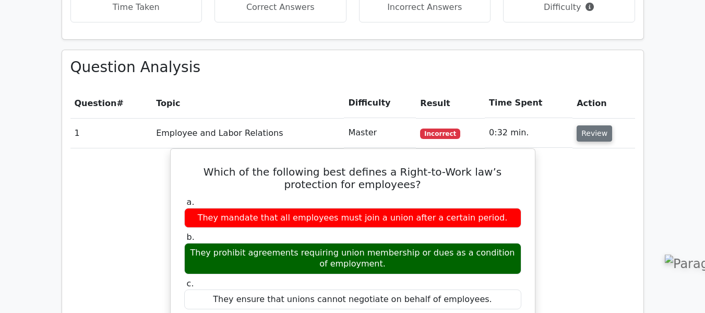
click at [587, 125] on button "Review" at bounding box center [594, 133] width 35 height 16
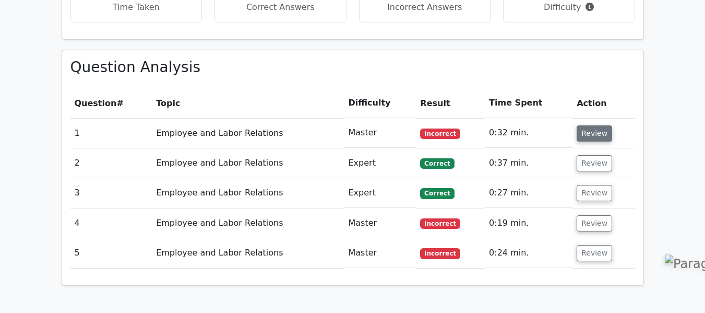
click at [587, 125] on button "Review" at bounding box center [594, 133] width 35 height 16
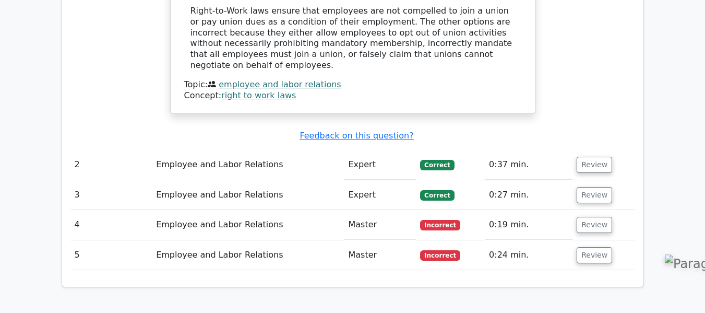
scroll to position [1123, 0]
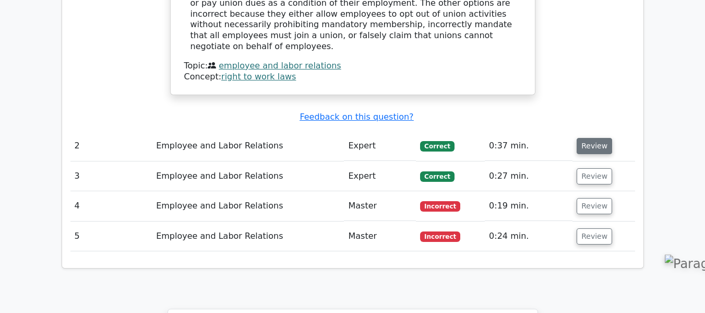
click at [585, 138] on button "Review" at bounding box center [594, 146] width 35 height 16
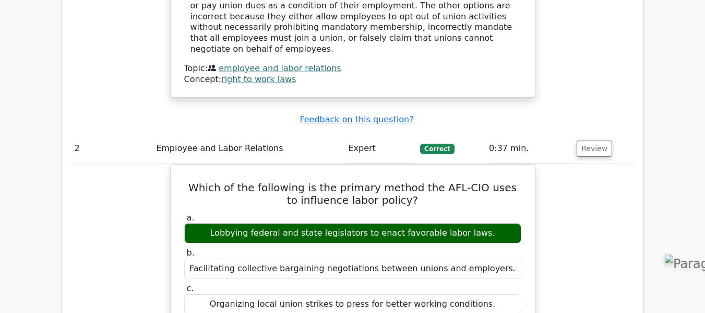
drag, startPoint x: 702, startPoint y: 166, endPoint x: 705, endPoint y: 171, distance: 6.1
click at [704, 171] on html "Go Premium [GEOGRAPHIC_DATA]" at bounding box center [352, 156] width 705 height 2559
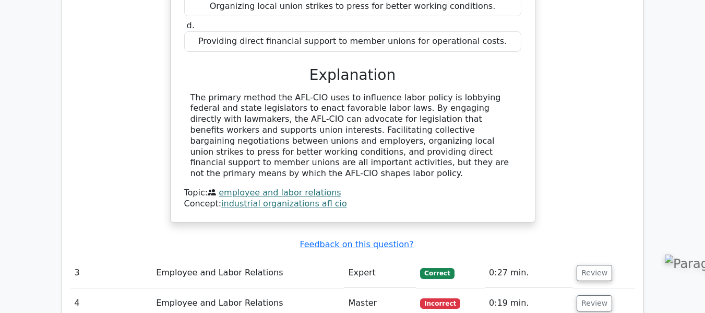
scroll to position [1456, 0]
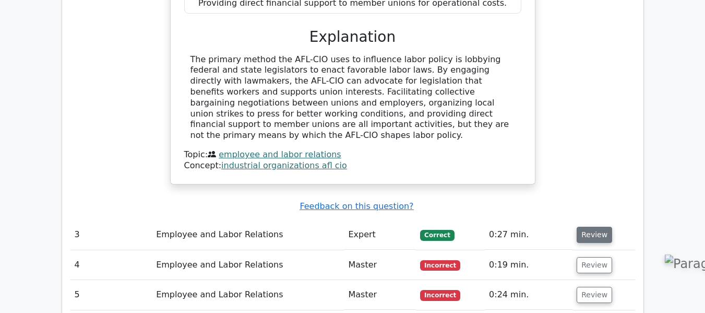
click at [593, 226] on button "Review" at bounding box center [594, 234] width 35 height 16
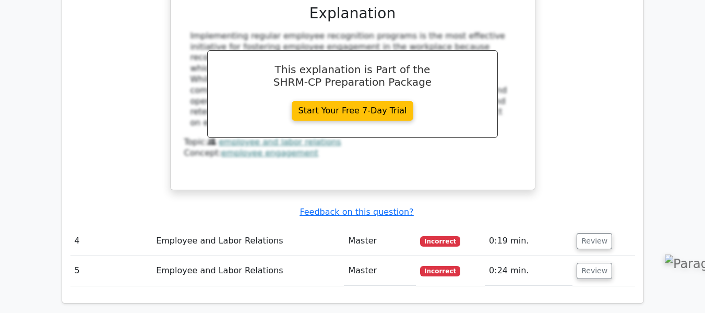
scroll to position [1940, 0]
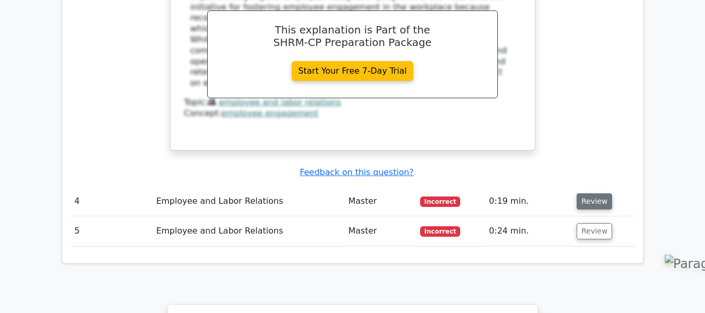
click at [599, 193] on button "Review" at bounding box center [594, 201] width 35 height 16
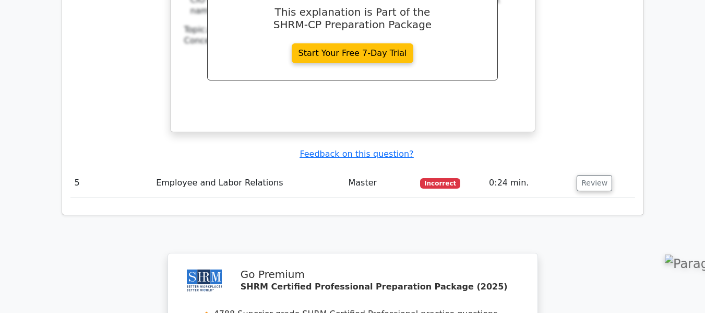
scroll to position [2408, 0]
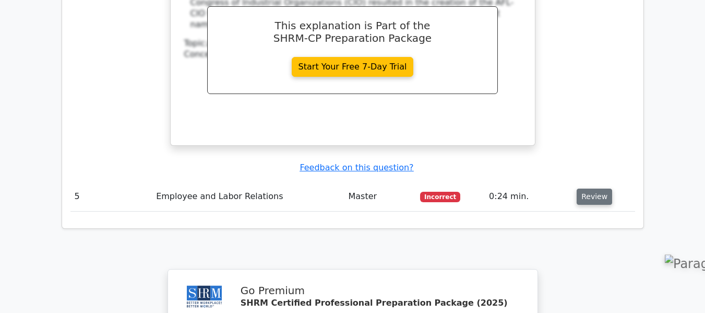
click at [591, 188] on button "Review" at bounding box center [594, 196] width 35 height 16
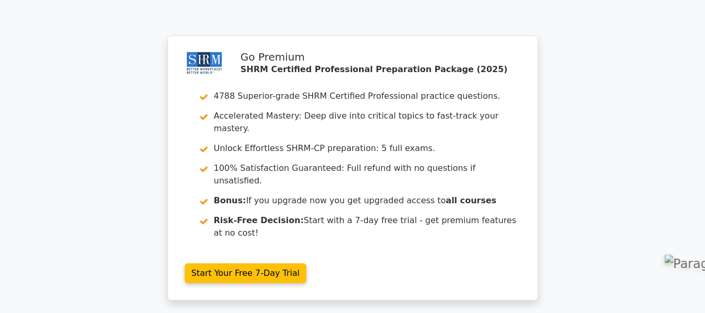
scroll to position [3163, 0]
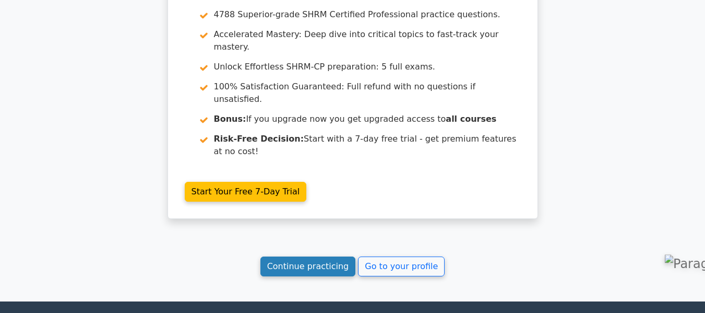
click at [329, 256] on link "Continue practicing" at bounding box center [307, 266] width 95 height 20
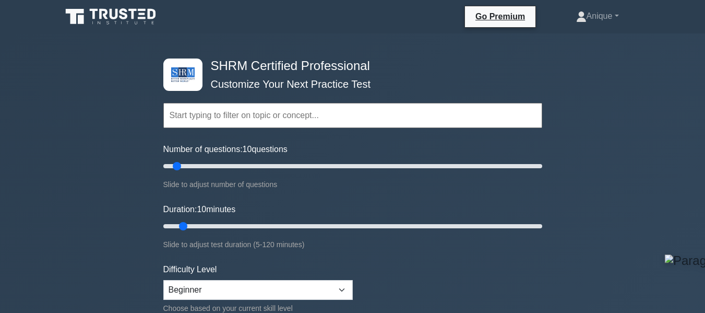
drag, startPoint x: 704, startPoint y: 26, endPoint x: 712, endPoint y: 57, distance: 31.8
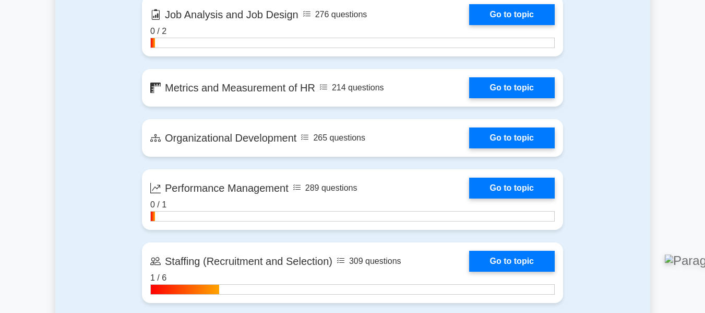
scroll to position [1152, 0]
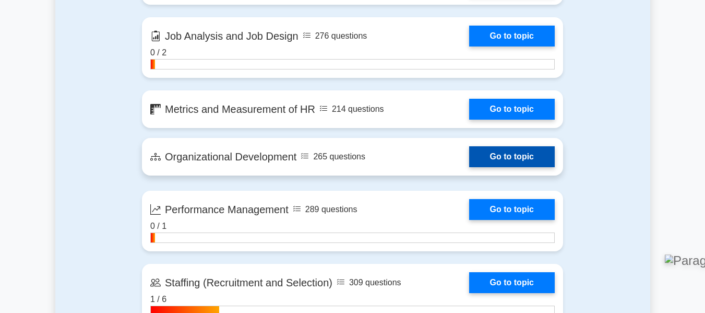
click at [532, 154] on link "Go to topic" at bounding box center [512, 156] width 86 height 21
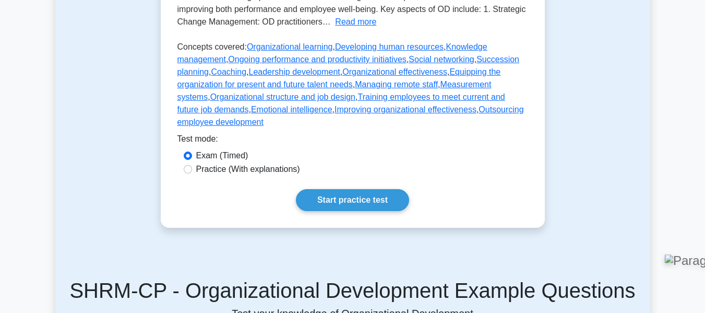
scroll to position [314, 0]
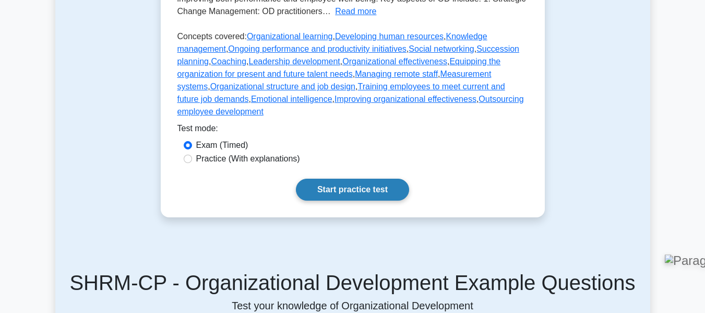
click at [381, 179] on link "Start practice test" at bounding box center [352, 189] width 113 height 22
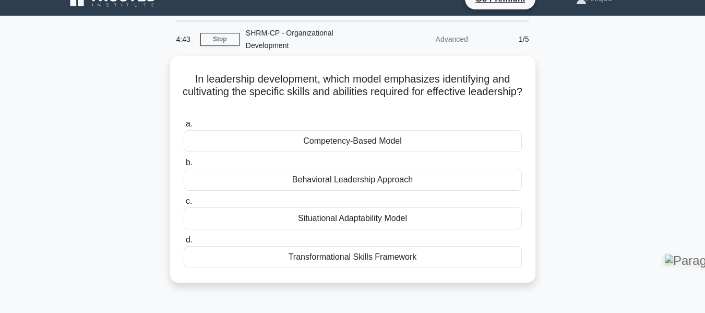
scroll to position [20, 0]
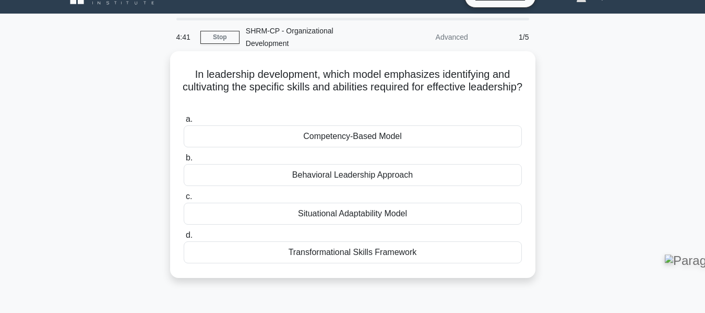
click at [382, 127] on div "Competency-Based Model" at bounding box center [353, 136] width 338 height 22
click at [184, 123] on input "a. Competency-Based Model" at bounding box center [184, 119] width 0 height 7
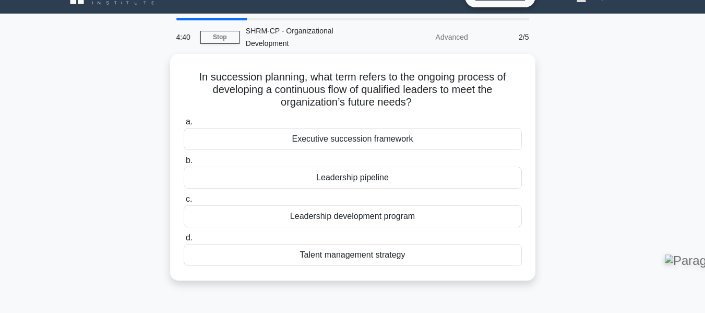
scroll to position [0, 0]
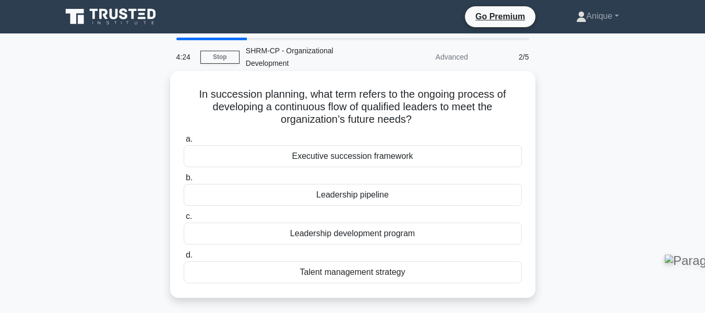
click at [414, 157] on div "a. Executive succession framework b. Leadership pipeline c. d." at bounding box center [352, 207] width 351 height 154
click at [411, 151] on div "Executive succession framework" at bounding box center [353, 156] width 338 height 22
click at [184, 142] on input "a. Executive succession framework" at bounding box center [184, 139] width 0 height 7
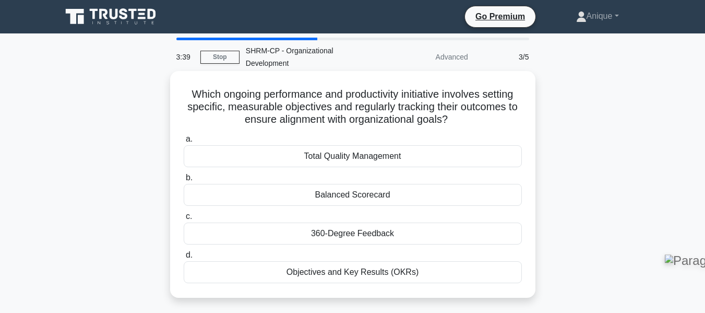
click at [412, 189] on div "Balanced Scorecard" at bounding box center [353, 195] width 338 height 22
click at [184, 181] on input "b. Balanced Scorecard" at bounding box center [184, 177] width 0 height 7
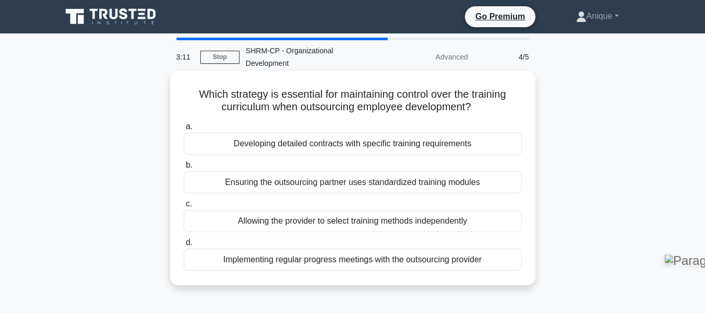
click at [317, 255] on div "Implementing regular progress meetings with the outsourcing provider" at bounding box center [353, 259] width 338 height 22
click at [184, 246] on input "d. Implementing regular progress meetings with the outsourcing provider" at bounding box center [184, 242] width 0 height 7
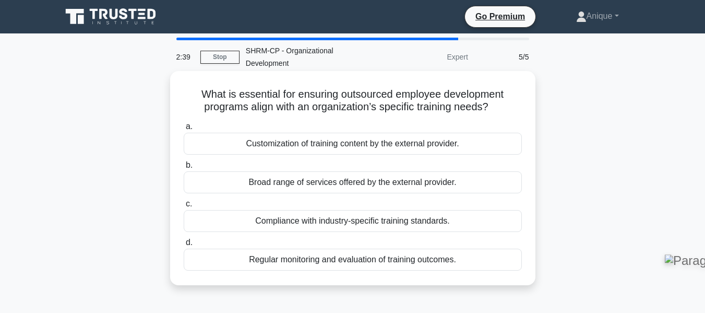
click at [382, 134] on div "Customization of training content by the external provider." at bounding box center [353, 144] width 338 height 22
click at [184, 130] on input "a. Customization of training content by the external provider." at bounding box center [184, 126] width 0 height 7
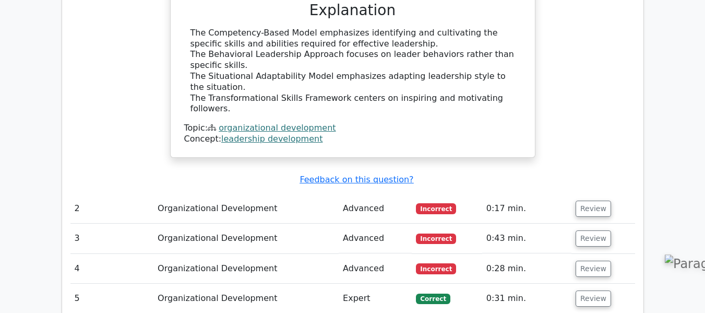
scroll to position [1061, 0]
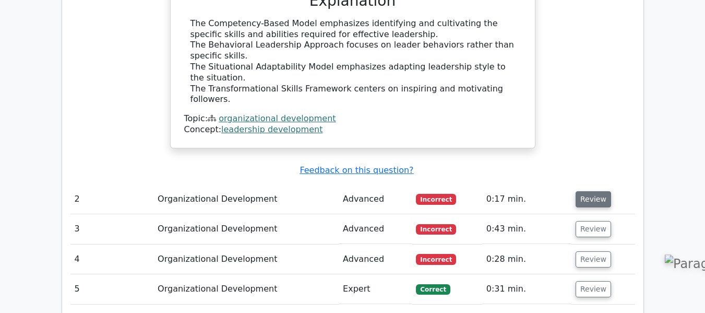
click at [588, 191] on button "Review" at bounding box center [592, 199] width 35 height 16
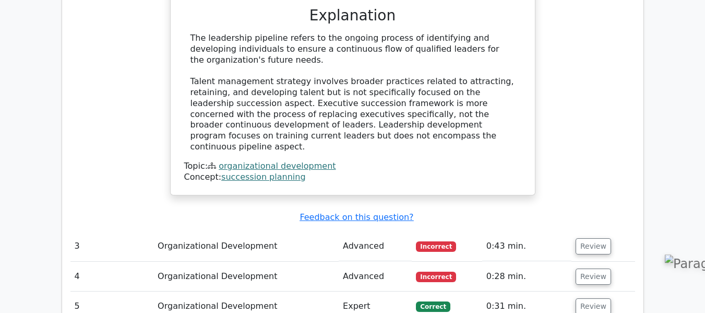
scroll to position [1507, 0]
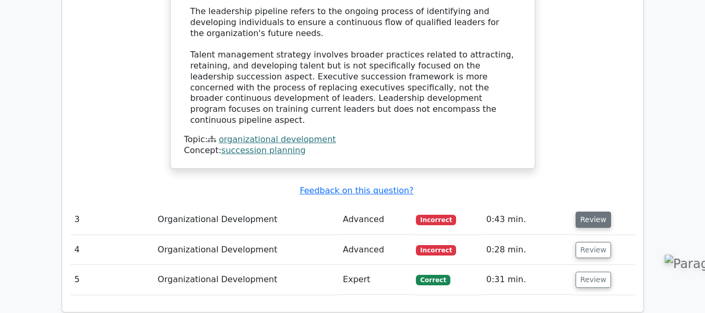
click at [598, 211] on button "Review" at bounding box center [592, 219] width 35 height 16
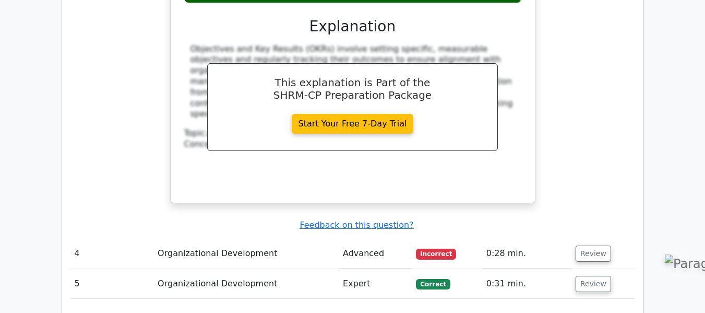
scroll to position [2010, 0]
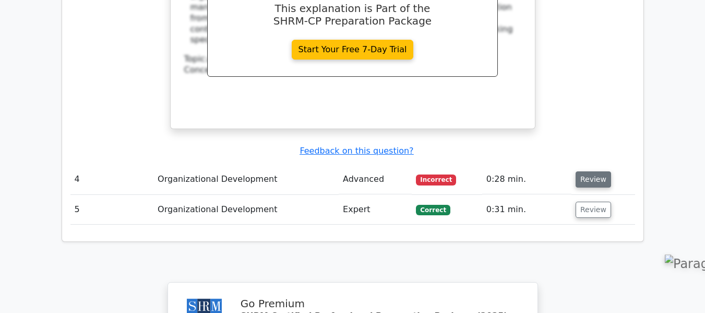
click at [595, 171] on button "Review" at bounding box center [592, 179] width 35 height 16
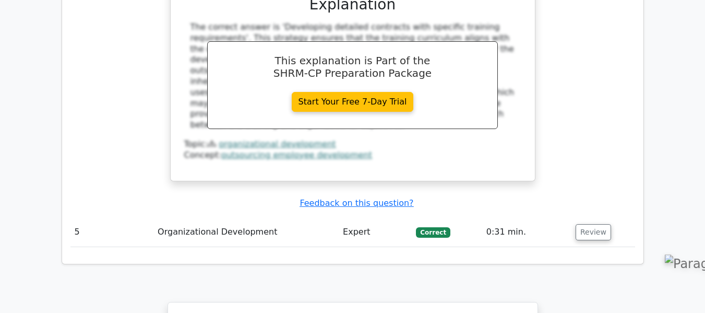
scroll to position [2422, 0]
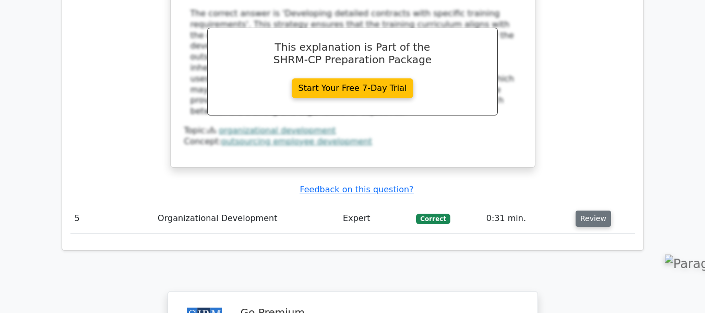
click at [590, 210] on button "Review" at bounding box center [592, 218] width 35 height 16
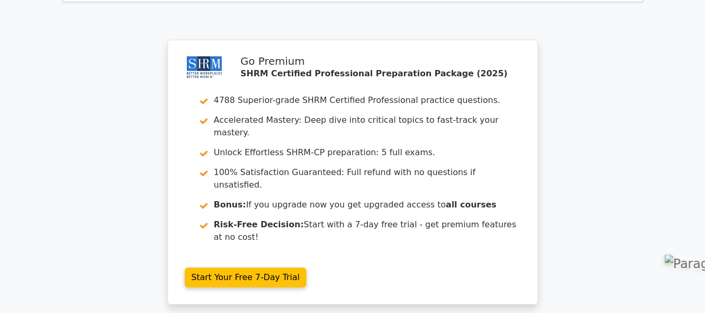
scroll to position [3133, 0]
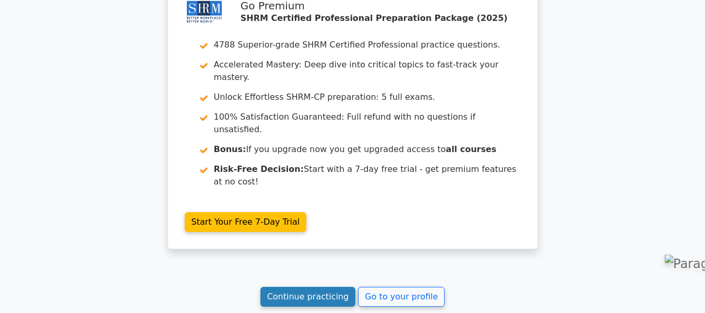
click at [317, 286] on link "Continue practicing" at bounding box center [307, 296] width 95 height 20
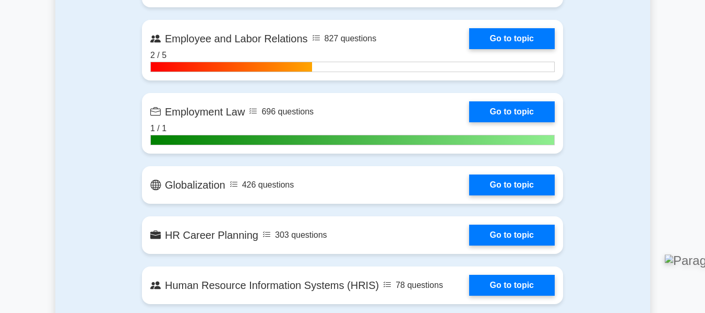
scroll to position [859, 0]
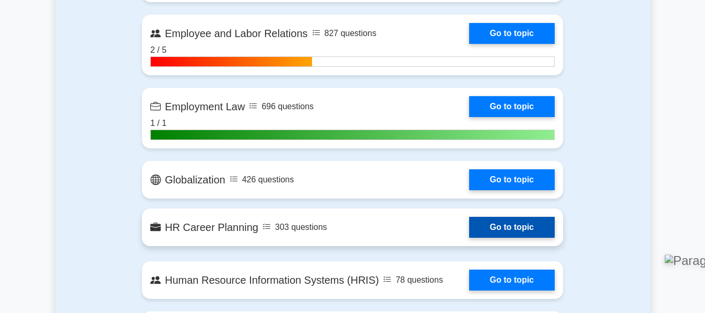
click at [469, 221] on link "Go to topic" at bounding box center [512, 227] width 86 height 21
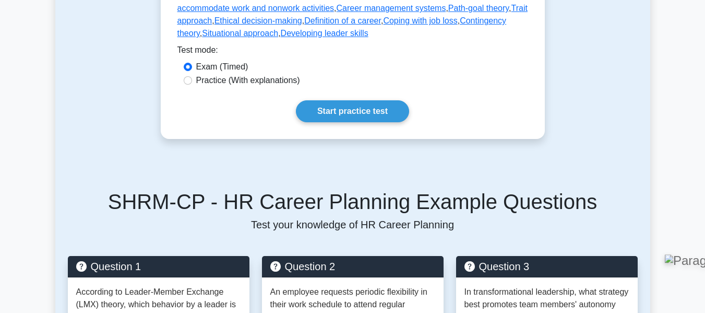
scroll to position [359, 0]
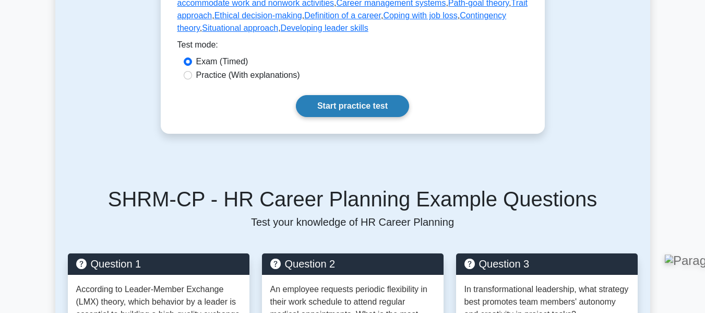
click at [389, 95] on link "Start practice test" at bounding box center [352, 106] width 113 height 22
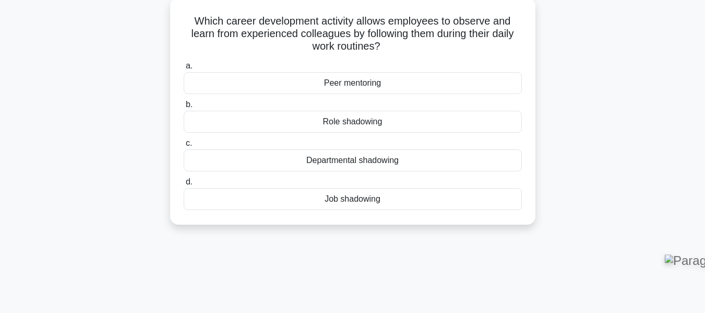
scroll to position [64, 0]
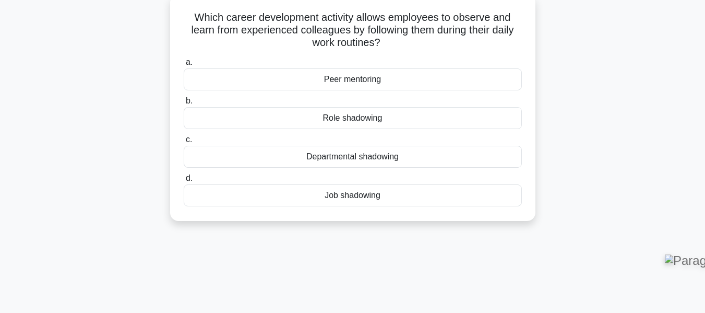
click at [347, 190] on div "Job shadowing" at bounding box center [353, 195] width 338 height 22
click at [184, 182] on input "d. Job shadowing" at bounding box center [184, 178] width 0 height 7
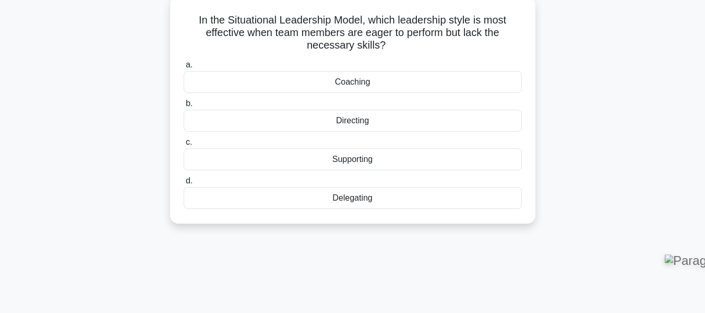
scroll to position [0, 0]
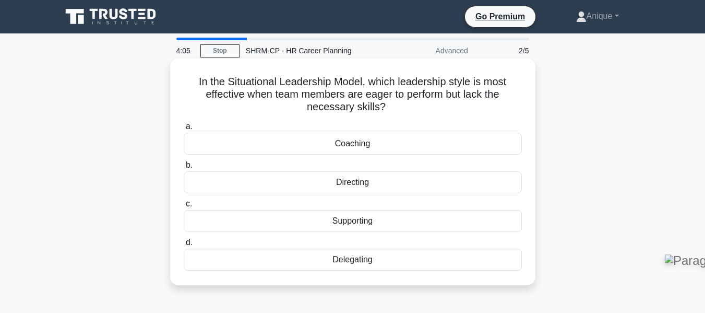
click at [383, 220] on div "Supporting" at bounding box center [353, 221] width 338 height 22
click at [184, 207] on input "c. Supporting" at bounding box center [184, 203] width 0 height 7
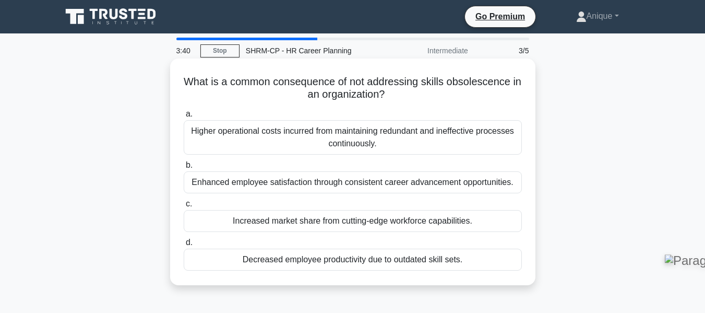
click at [334, 265] on div "Decreased employee productivity due to outdated skill sets." at bounding box center [353, 259] width 338 height 22
click at [184, 246] on input "d. Decreased employee productivity due to outdated skill sets." at bounding box center [184, 242] width 0 height 7
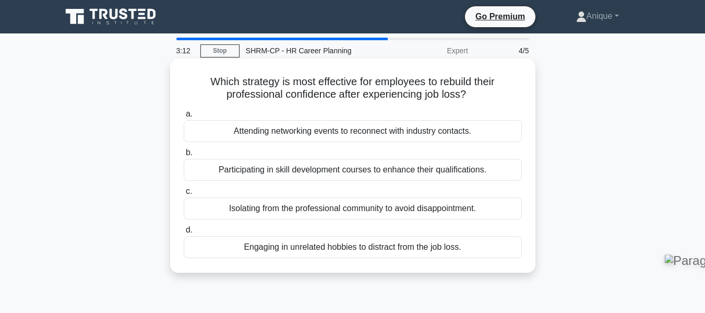
click at [356, 134] on div "Attending networking events to reconnect with industry contacts." at bounding box center [353, 131] width 338 height 22
click at [184, 117] on input "a. Attending networking events to reconnect with industry contacts." at bounding box center [184, 114] width 0 height 7
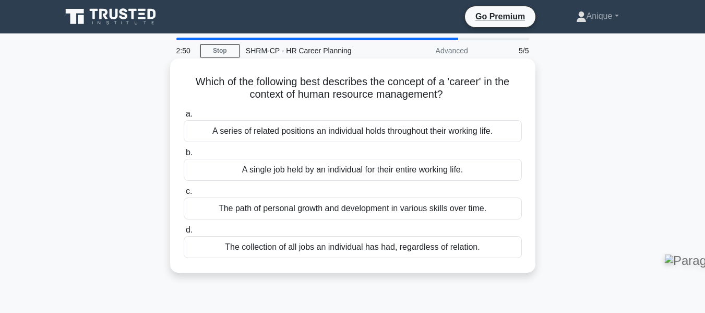
click at [442, 212] on div "The path of personal growth and development in various skills over time." at bounding box center [353, 208] width 338 height 22
click at [184, 195] on input "c. The path of personal growth and development in various skills over time." at bounding box center [184, 191] width 0 height 7
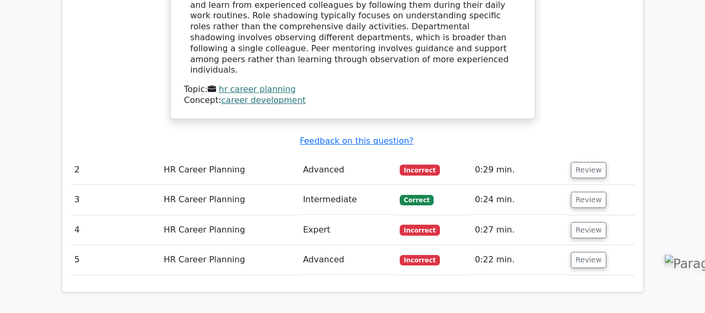
scroll to position [1112, 0]
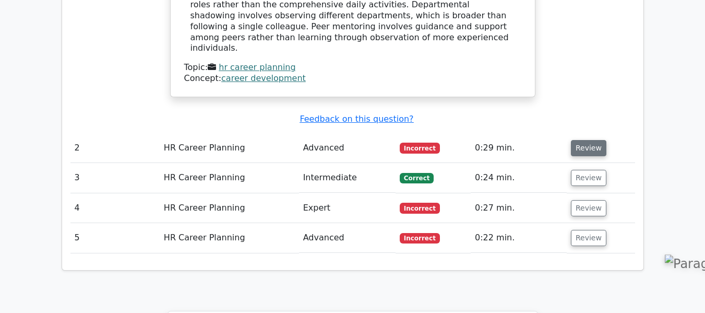
click at [575, 140] on button "Review" at bounding box center [588, 148] width 35 height 16
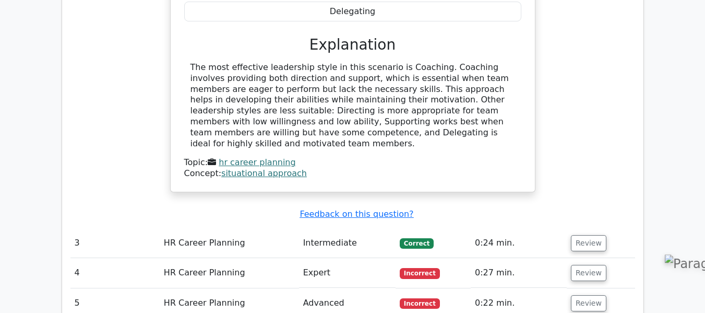
scroll to position [1469, 0]
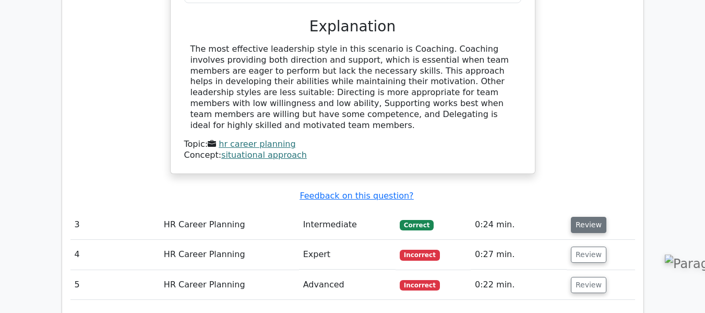
click at [584, 217] on button "Review" at bounding box center [588, 225] width 35 height 16
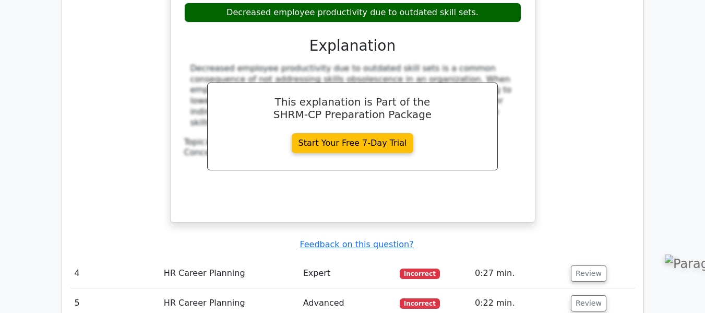
scroll to position [1976, 0]
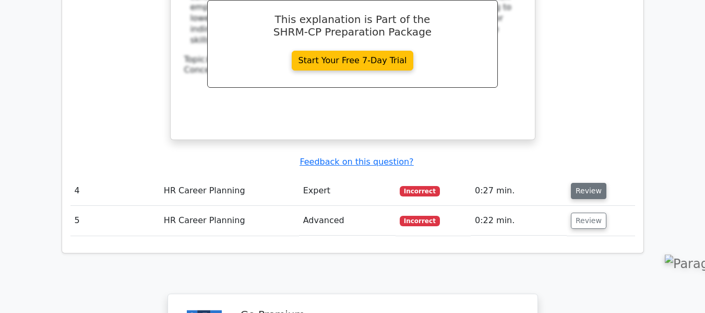
click at [587, 183] on button "Review" at bounding box center [588, 191] width 35 height 16
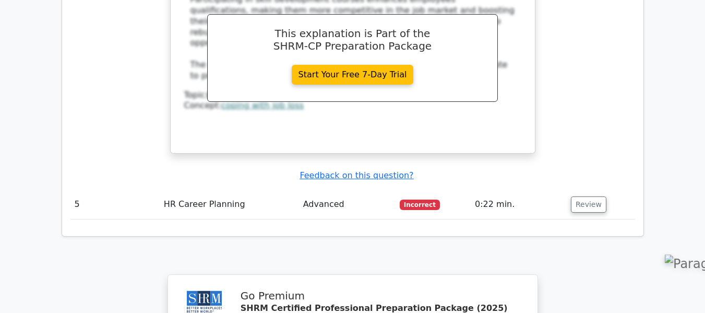
scroll to position [2427, 0]
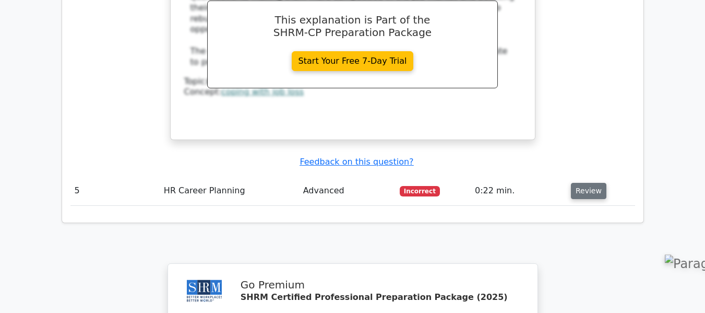
click at [579, 183] on button "Review" at bounding box center [588, 191] width 35 height 16
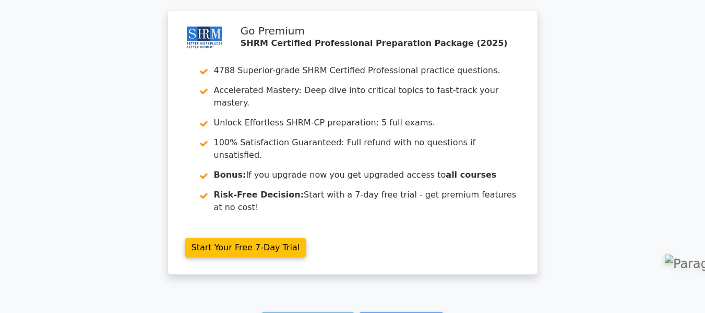
scroll to position [3118, 0]
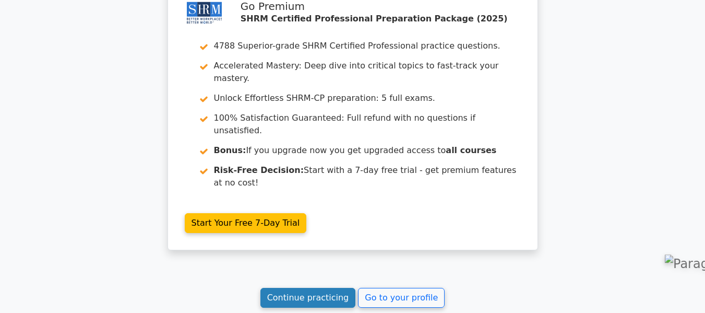
click at [329, 287] on link "Continue practicing" at bounding box center [307, 297] width 95 height 20
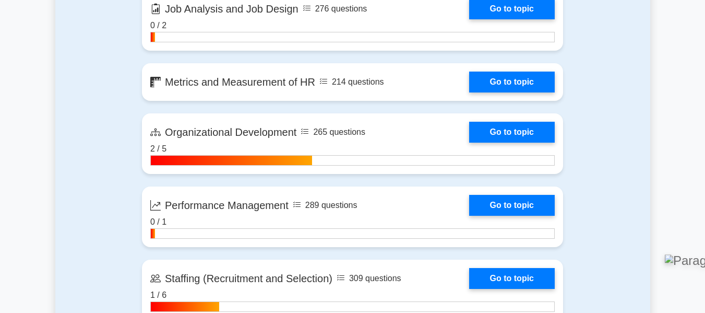
scroll to position [1197, 0]
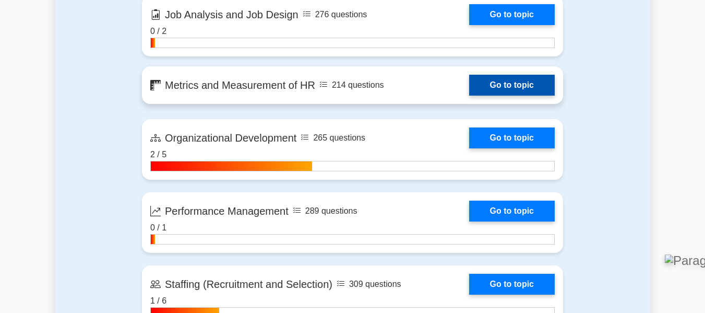
click at [505, 88] on link "Go to topic" at bounding box center [512, 85] width 86 height 21
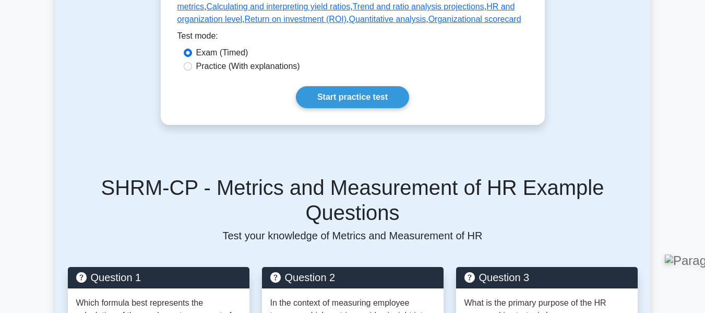
scroll to position [414, 0]
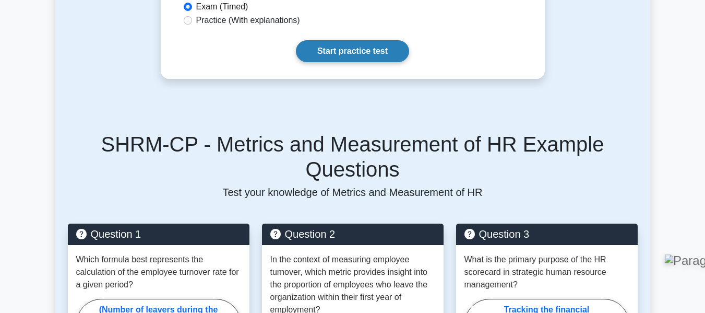
click at [366, 51] on link "Start practice test" at bounding box center [352, 51] width 113 height 22
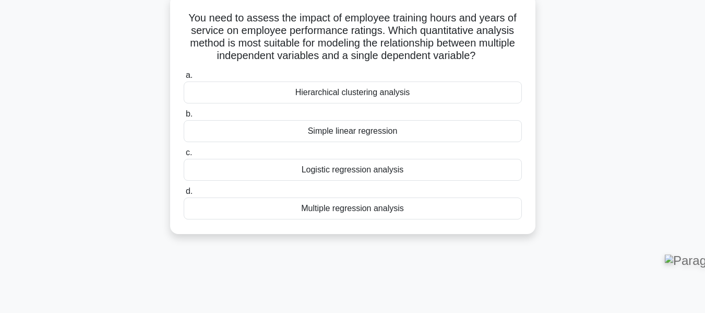
scroll to position [43, 0]
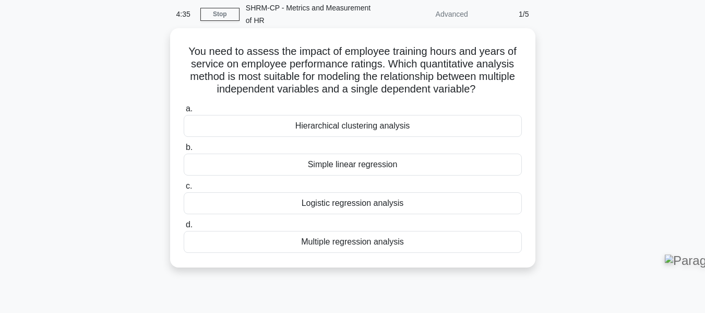
click at [398, 171] on div "Simple linear regression" at bounding box center [353, 164] width 338 height 22
click at [184, 151] on input "b. Simple linear regression" at bounding box center [184, 147] width 0 height 7
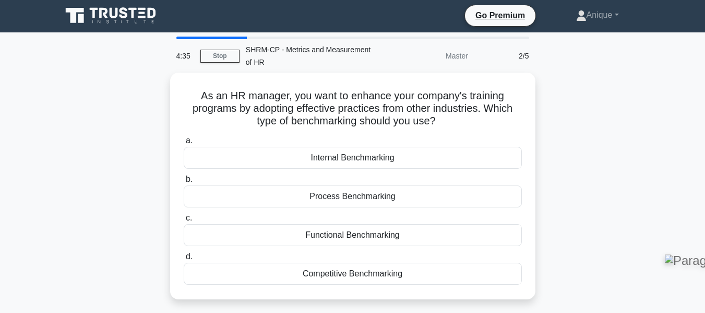
scroll to position [0, 0]
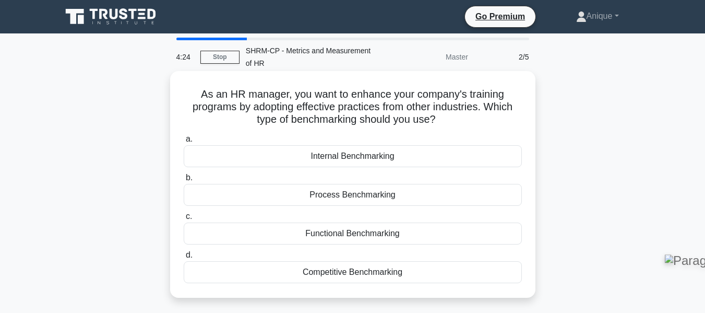
click at [397, 275] on div "Competitive Benchmarking" at bounding box center [353, 272] width 338 height 22
click at [184, 258] on input "d. Competitive Benchmarking" at bounding box center [184, 254] width 0 height 7
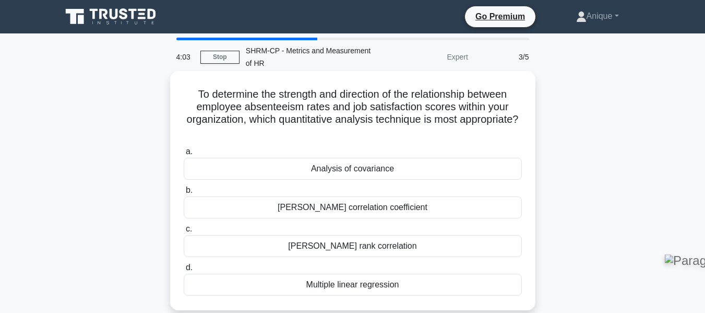
click at [402, 212] on div "[PERSON_NAME] correlation coefficient" at bounding box center [353, 207] width 338 height 22
click at [184, 194] on input "[PERSON_NAME] correlation coefficient" at bounding box center [184, 190] width 0 height 7
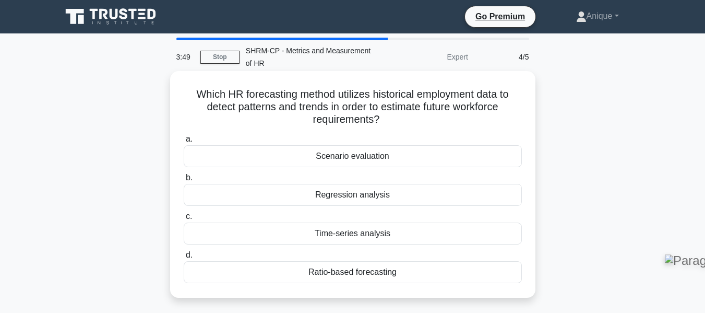
click at [418, 275] on div "Ratio-based forecasting" at bounding box center [353, 272] width 338 height 22
click at [184, 258] on input "d. Ratio-based forecasting" at bounding box center [184, 254] width 0 height 7
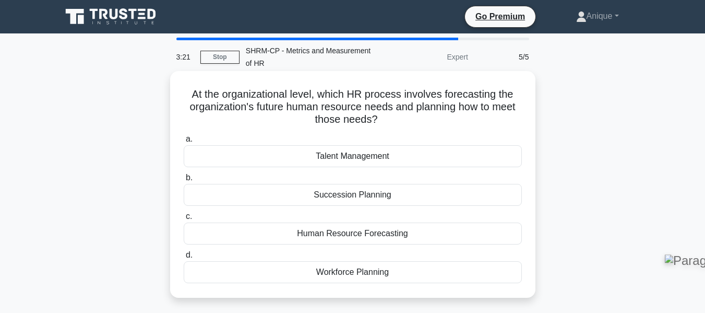
click at [385, 234] on div "Human Resource Forecasting" at bounding box center [353, 233] width 338 height 22
click at [184, 220] on input "c. Human Resource Forecasting" at bounding box center [184, 216] width 0 height 7
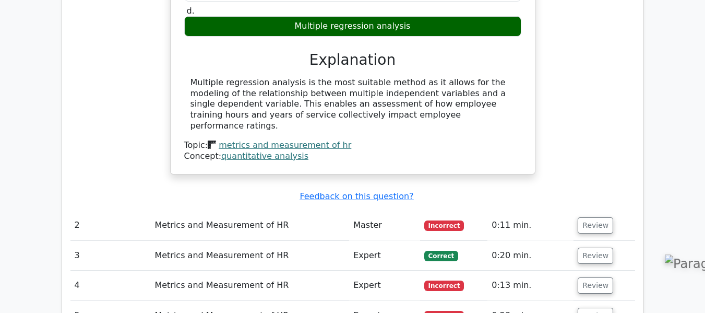
scroll to position [1048, 0]
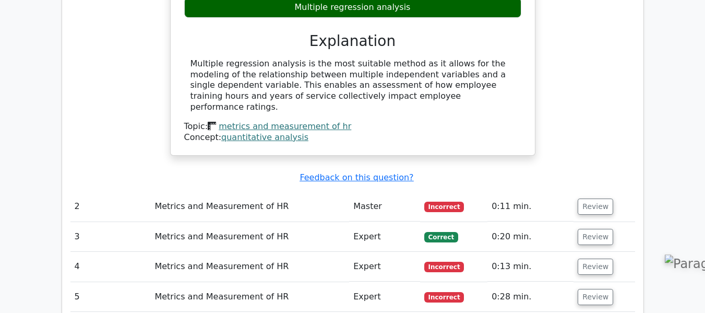
drag, startPoint x: 710, startPoint y: 34, endPoint x: 712, endPoint y: 206, distance: 171.7
click at [704, 206] on html "Go Premium [GEOGRAPHIC_DATA]" at bounding box center [352, 27] width 705 height 2151
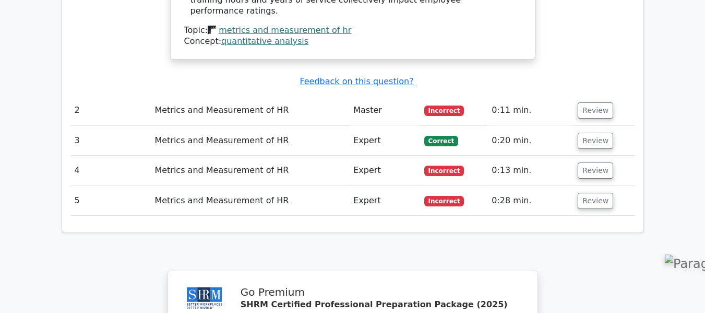
scroll to position [1137, 0]
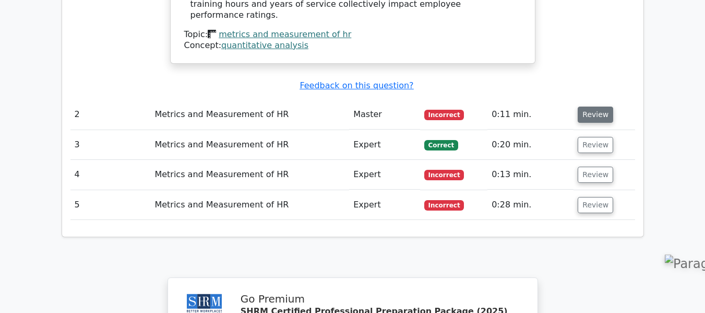
click at [590, 106] on button "Review" at bounding box center [595, 114] width 35 height 16
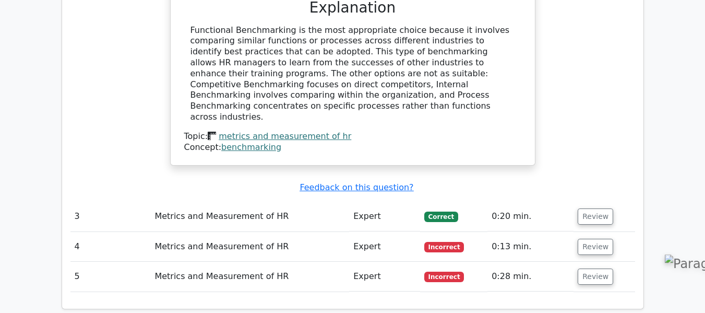
scroll to position [1487, 0]
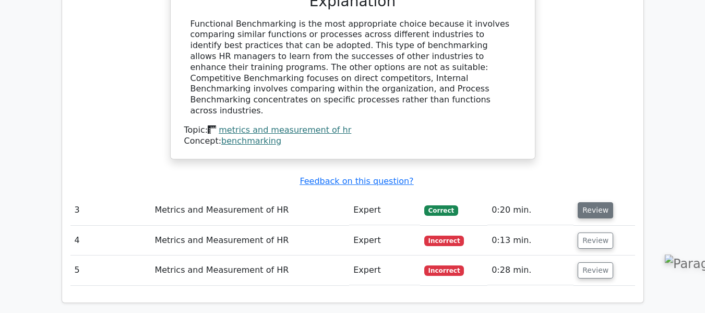
click at [592, 202] on button "Review" at bounding box center [595, 210] width 35 height 16
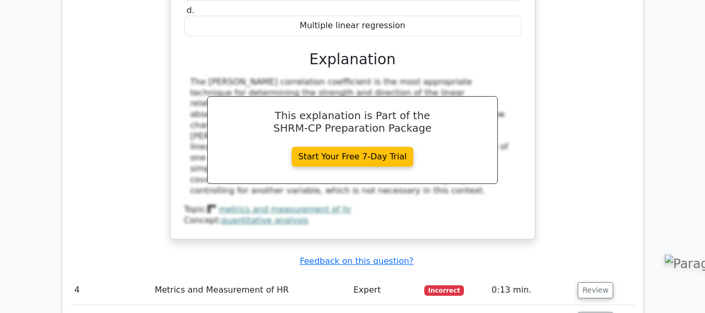
scroll to position [1894, 0]
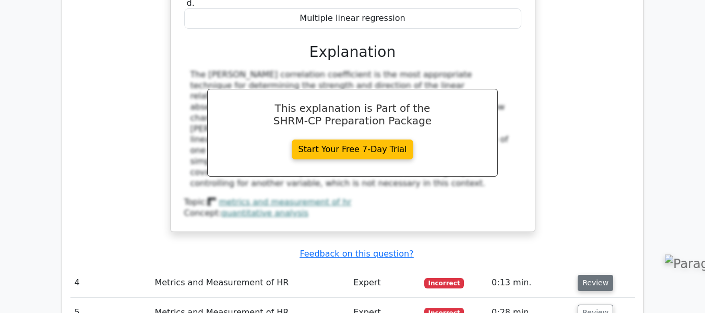
click at [596, 274] on button "Review" at bounding box center [595, 282] width 35 height 16
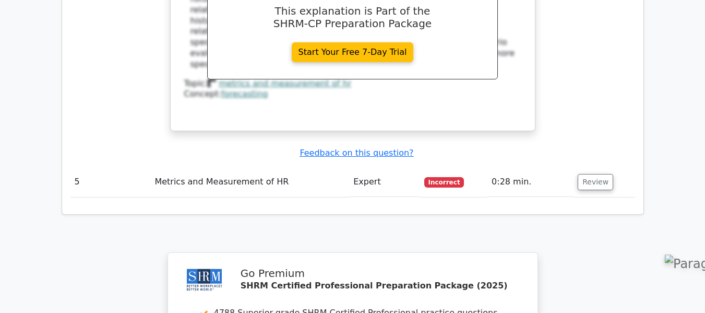
scroll to position [2439, 0]
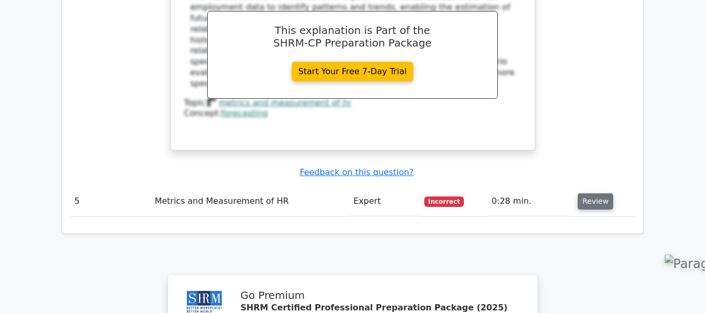
click at [591, 193] on button "Review" at bounding box center [595, 201] width 35 height 16
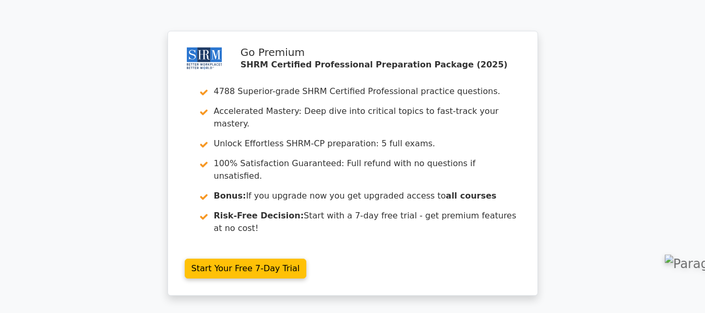
scroll to position [3148, 0]
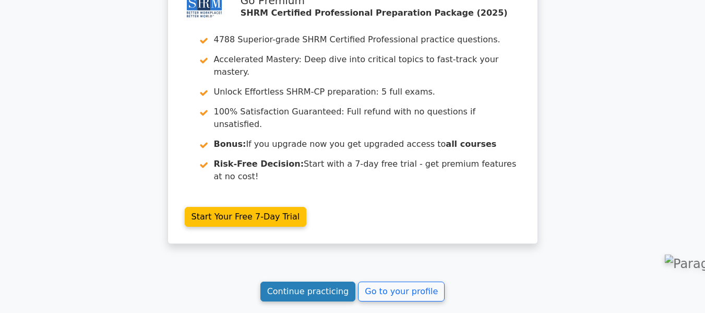
click at [321, 281] on link "Continue practicing" at bounding box center [307, 291] width 95 height 20
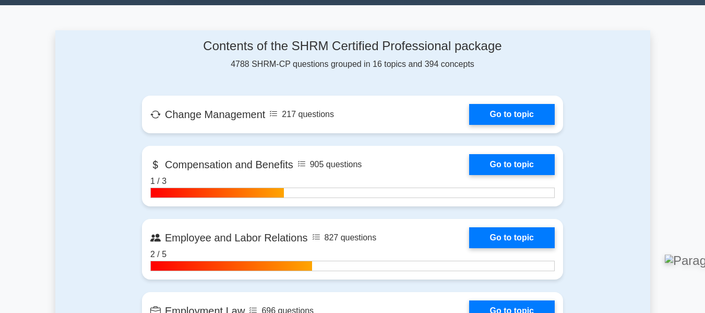
scroll to position [671, 0]
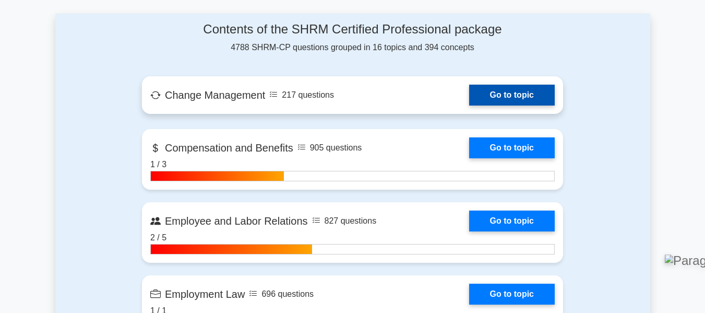
click at [469, 95] on link "Go to topic" at bounding box center [512, 95] width 86 height 21
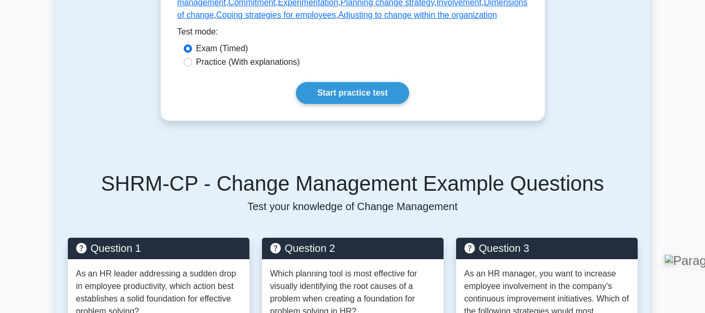
scroll to position [368, 0]
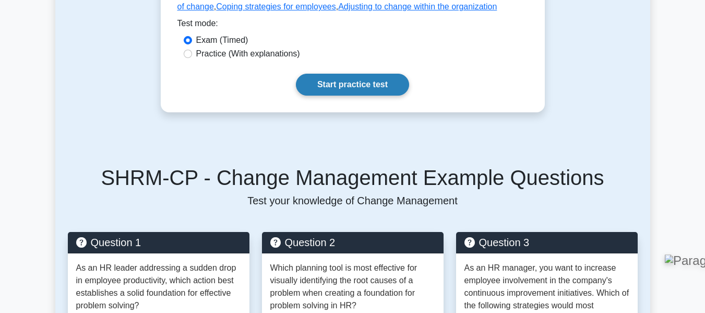
click at [383, 95] on link "Start practice test" at bounding box center [352, 85] width 113 height 22
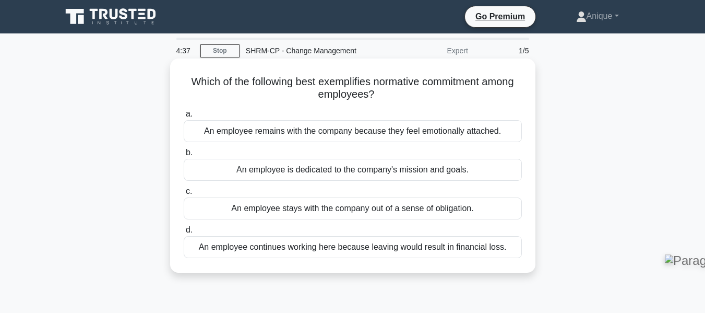
click at [457, 173] on div "An employee is dedicated to the company's mission and goals." at bounding box center [353, 170] width 338 height 22
click at [184, 156] on input "b. An employee is dedicated to the company's mission and goals." at bounding box center [184, 152] width 0 height 7
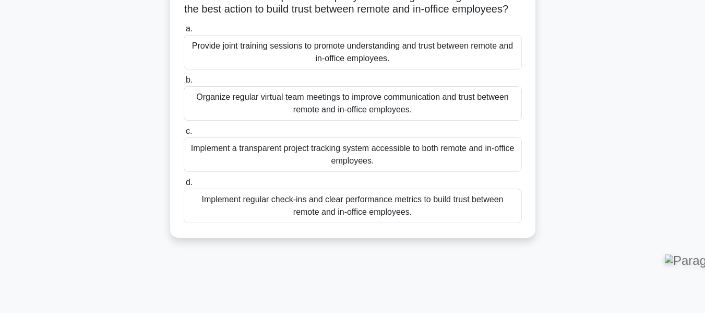
scroll to position [101, 0]
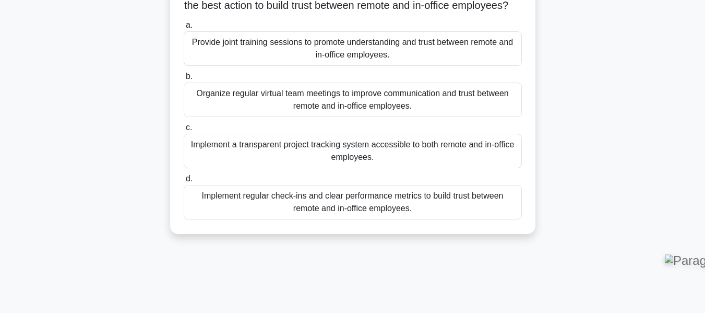
click at [382, 167] on div "Implement a transparent project tracking system accessible to both remote and i…" at bounding box center [353, 151] width 338 height 34
click at [184, 131] on input "c. Implement a transparent project tracking system accessible to both remote an…" at bounding box center [184, 127] width 0 height 7
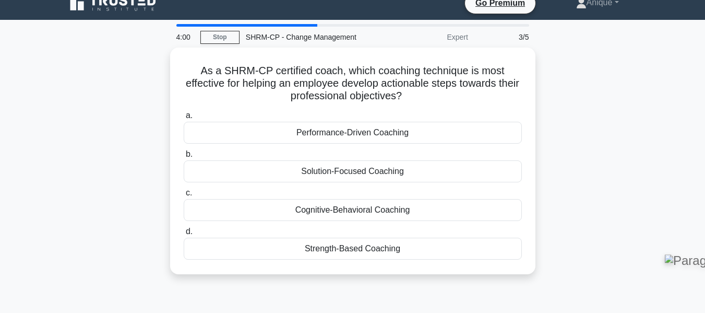
scroll to position [0, 0]
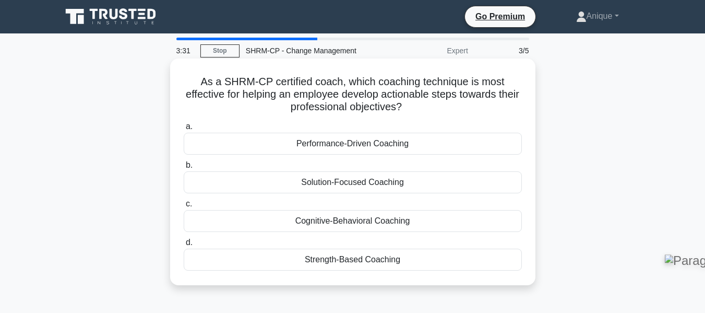
click at [347, 141] on div "Performance-Driven Coaching" at bounding box center [353, 144] width 338 height 22
click at [184, 130] on input "a. Performance-Driven Coaching" at bounding box center [184, 126] width 0 height 7
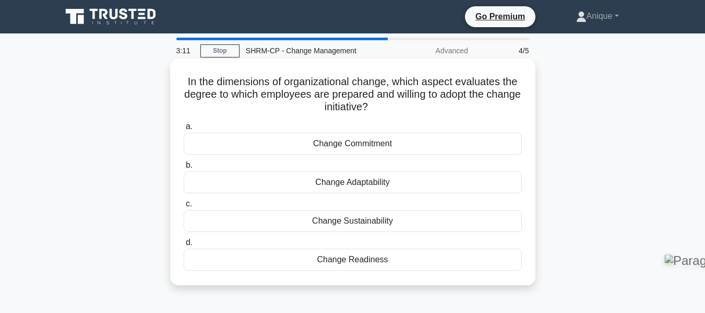
click at [421, 263] on div "Change Readiness" at bounding box center [353, 259] width 338 height 22
click at [184, 246] on input "d. Change Readiness" at bounding box center [184, 242] width 0 height 7
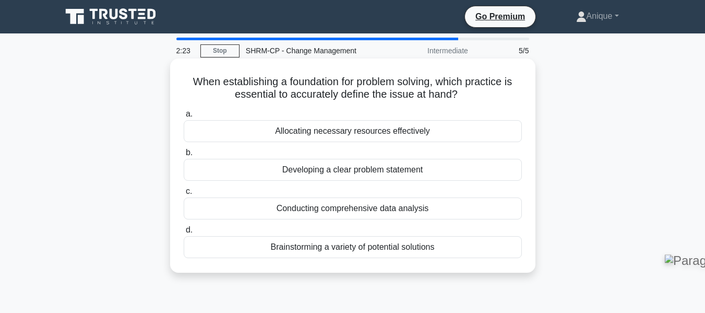
click at [455, 207] on div "Conducting comprehensive data analysis" at bounding box center [353, 208] width 338 height 22
click at [184, 195] on input "c. Conducting comprehensive data analysis" at bounding box center [184, 191] width 0 height 7
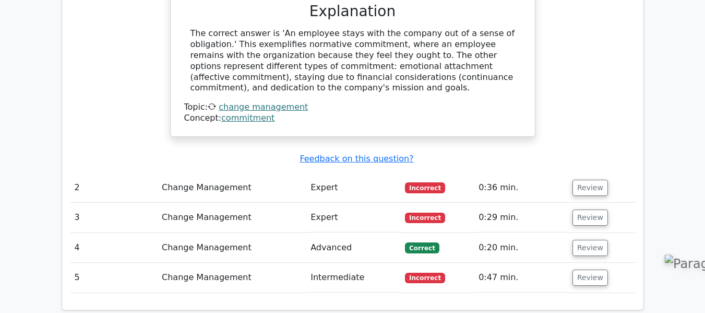
scroll to position [1068, 0]
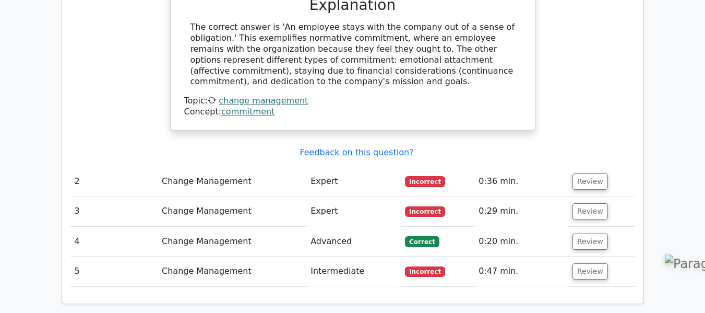
click at [704, 219] on html "Go Premium [GEOGRAPHIC_DATA]" at bounding box center [352, 5] width 705 height 2146
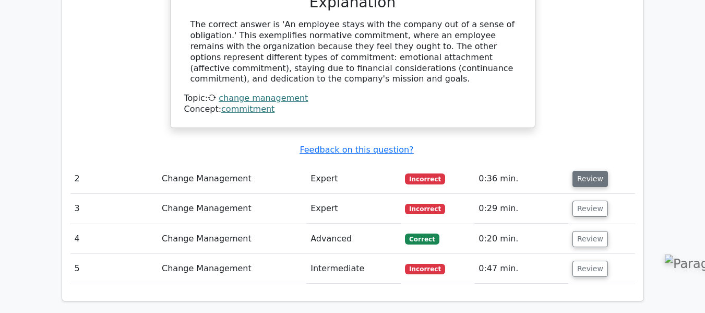
click at [583, 171] on button "Review" at bounding box center [589, 179] width 35 height 16
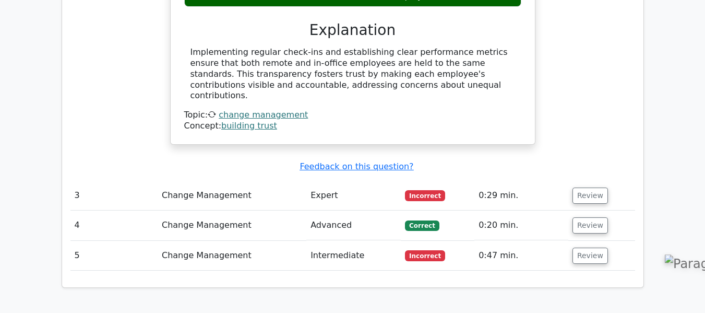
scroll to position [1520, 0]
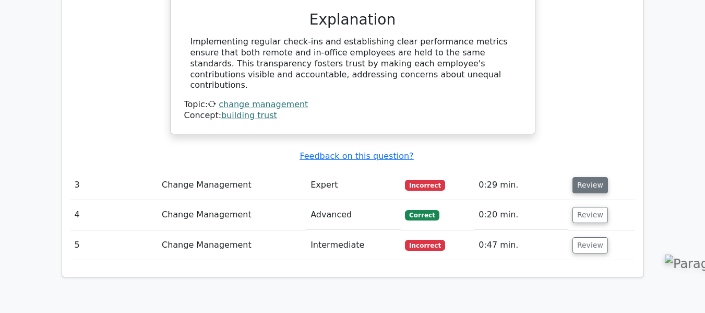
click at [584, 177] on button "Review" at bounding box center [589, 185] width 35 height 16
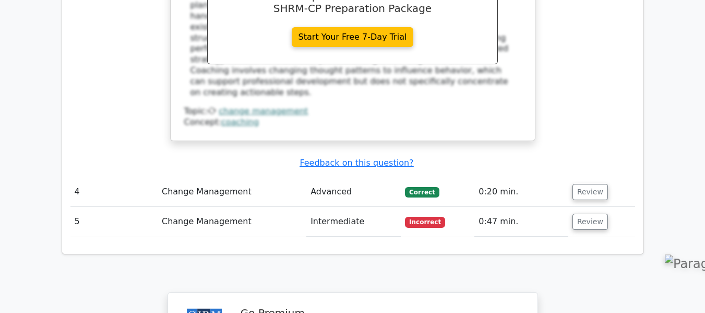
scroll to position [2013, 0]
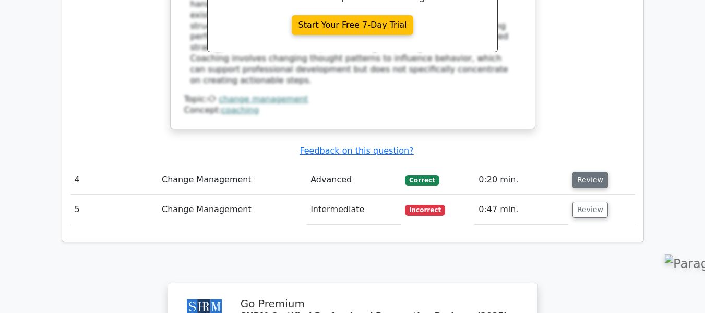
click at [583, 172] on button "Review" at bounding box center [589, 180] width 35 height 16
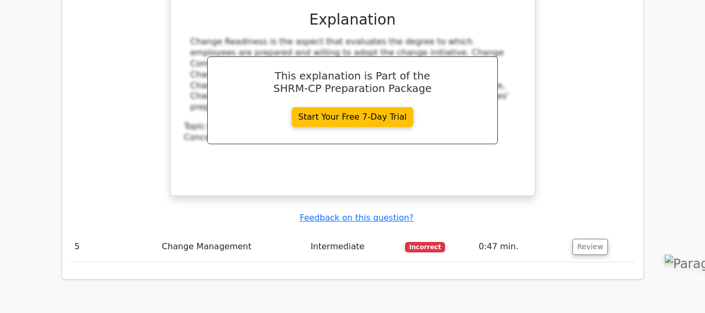
scroll to position [2423, 0]
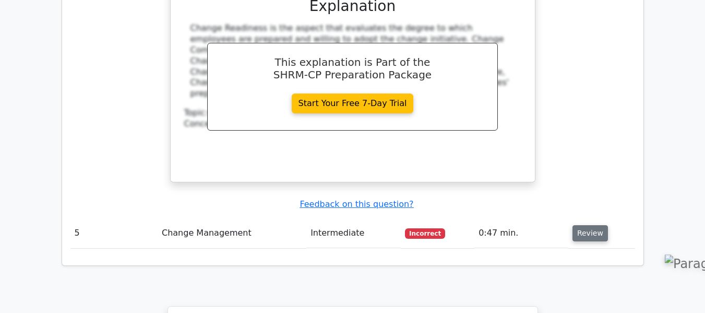
click at [584, 225] on button "Review" at bounding box center [589, 233] width 35 height 16
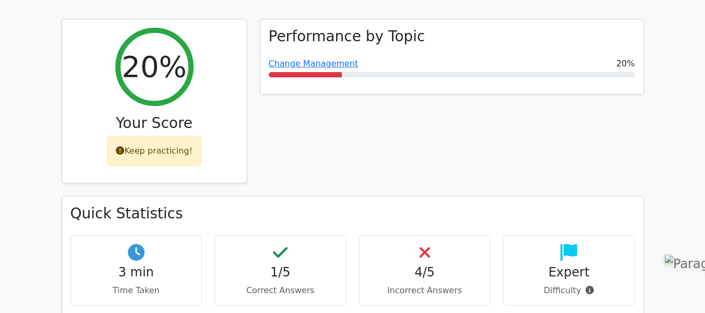
scroll to position [0, 0]
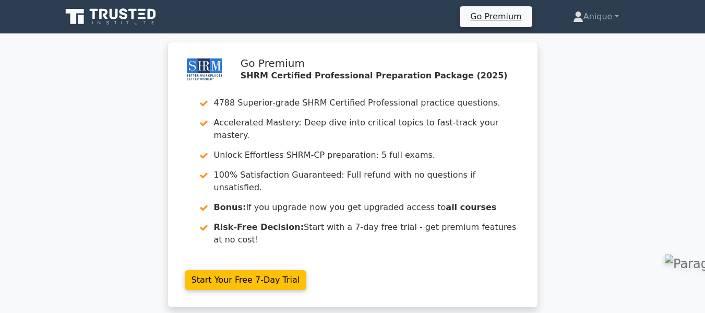
click at [550, 31] on nav "Go Premium [GEOGRAPHIC_DATA] Profile" at bounding box center [352, 16] width 705 height 33
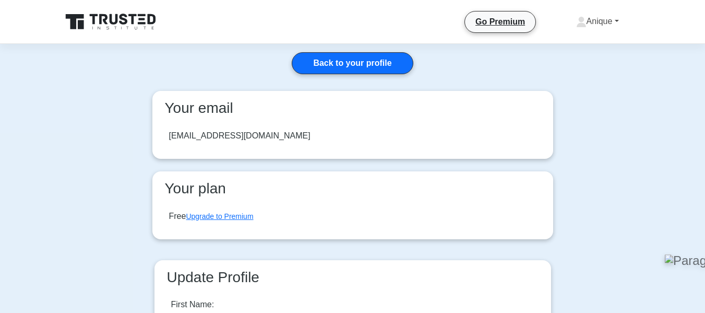
click at [609, 27] on link "Anique" at bounding box center [597, 21] width 93 height 21
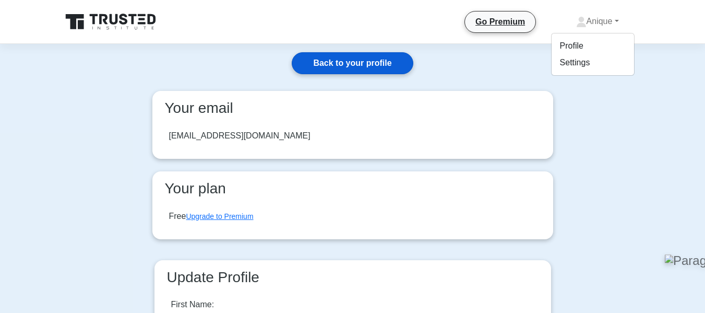
click at [378, 63] on link "Back to your profile" at bounding box center [352, 63] width 121 height 22
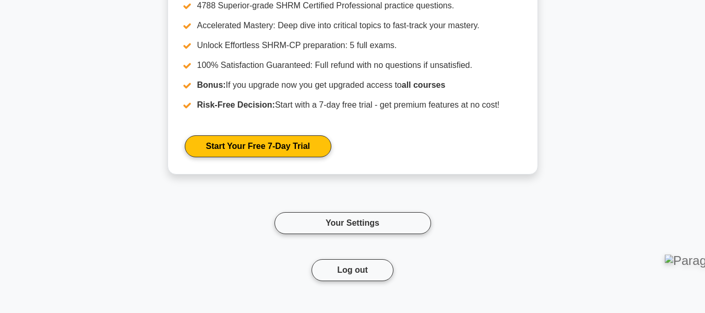
scroll to position [1713, 0]
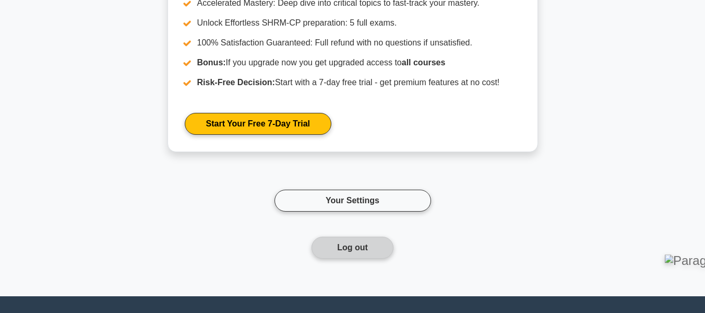
click at [354, 247] on button "Log out" at bounding box center [352, 247] width 82 height 22
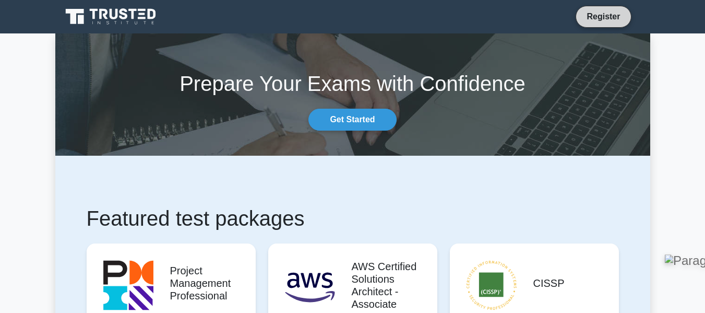
click at [587, 19] on link "Register" at bounding box center [603, 16] width 46 height 13
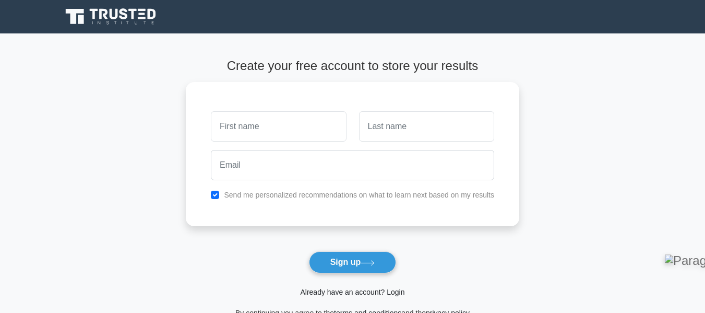
click at [361, 291] on link "Already have an account? Login" at bounding box center [352, 291] width 104 height 8
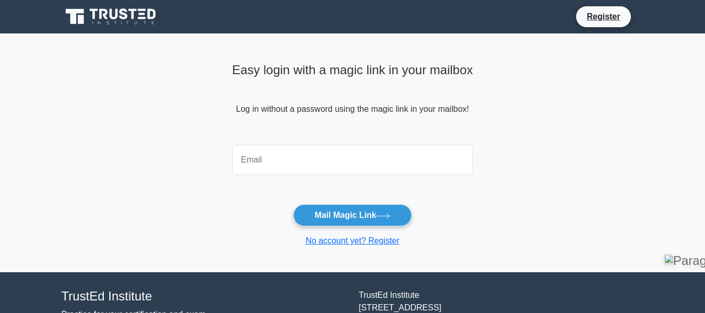
drag, startPoint x: 0, startPoint y: 0, endPoint x: 351, endPoint y: 169, distance: 389.2
click at [351, 169] on input "email" at bounding box center [352, 160] width 241 height 30
type input "[EMAIL_ADDRESS][DOMAIN_NAME]"
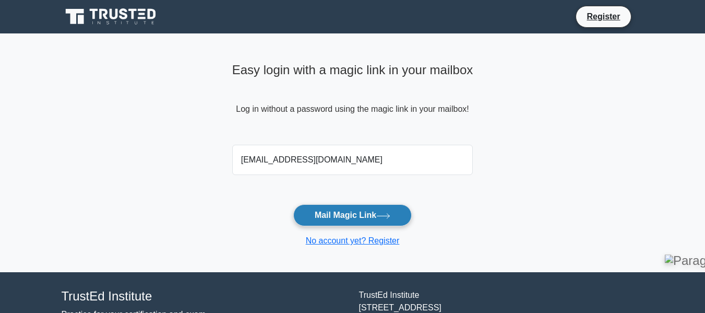
click at [358, 210] on button "Mail Magic Link" at bounding box center [352, 215] width 118 height 22
